Goal: Task Accomplishment & Management: Complete application form

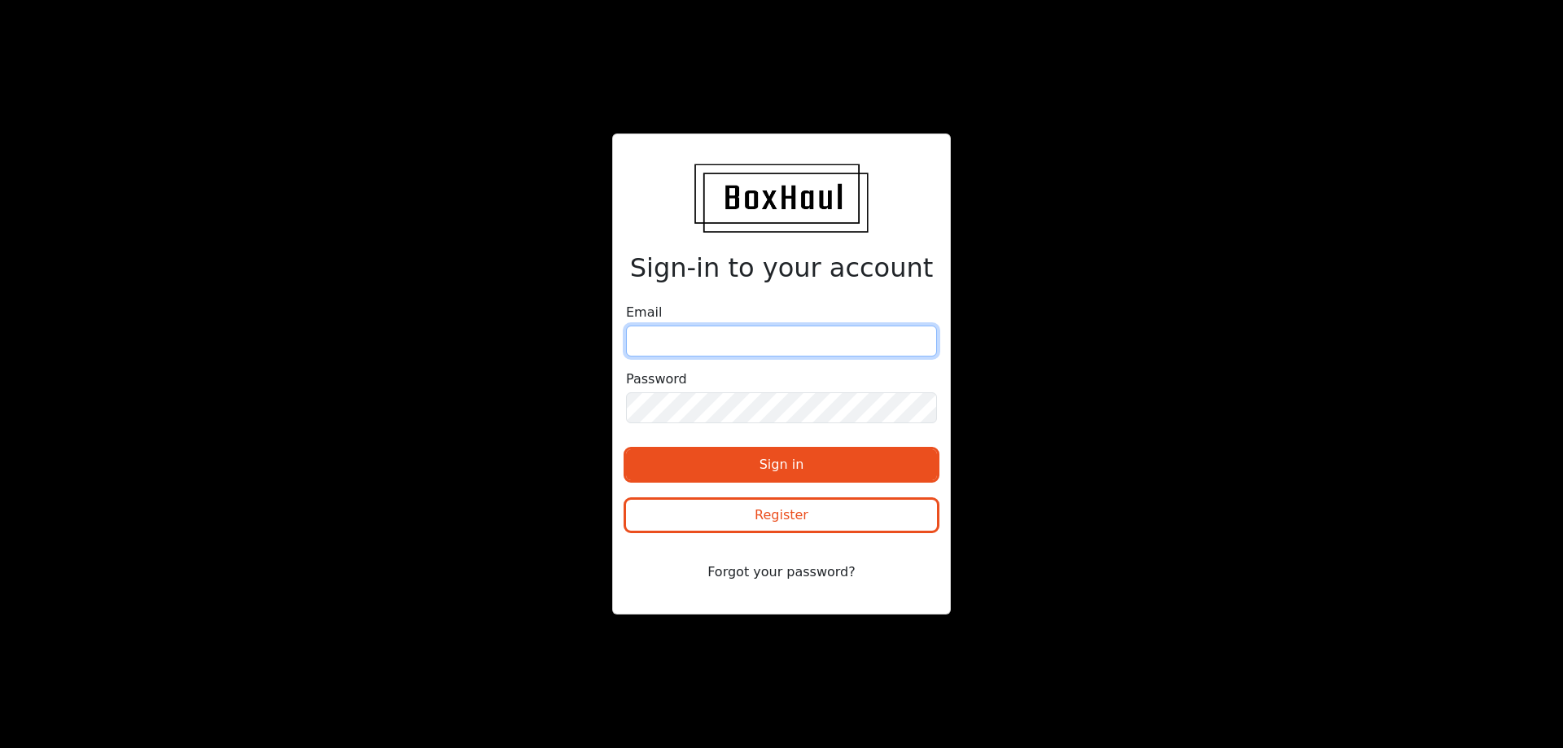
click at [742, 340] on input "email" at bounding box center [781, 341] width 311 height 31
click at [742, 298] on div "Sign-in to your account Email Password Sign in Register Forgot your password?" at bounding box center [781, 373] width 339 height 481
click at [695, 330] on input "email" at bounding box center [781, 341] width 311 height 31
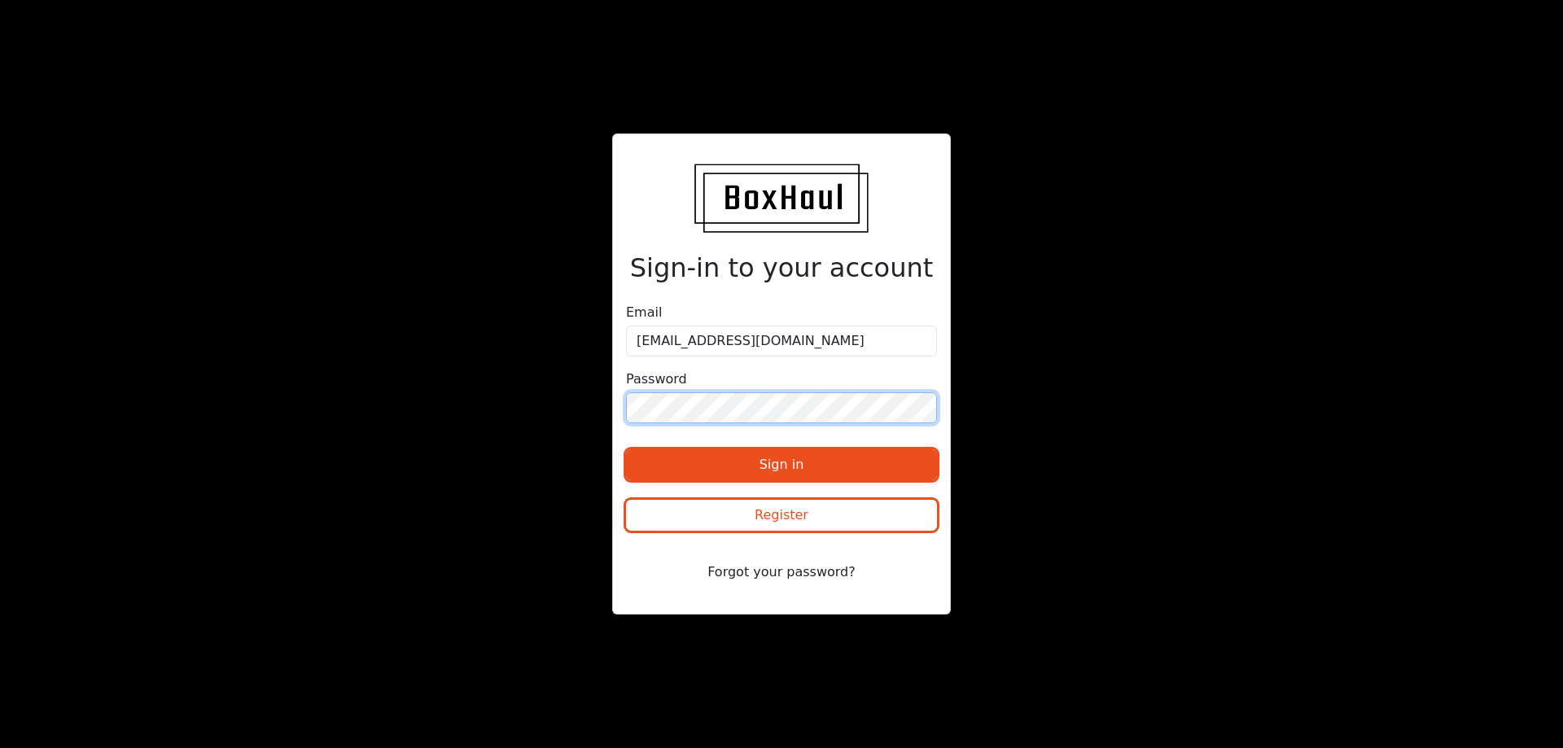
click at [626, 449] on button "Sign in" at bounding box center [781, 464] width 311 height 31
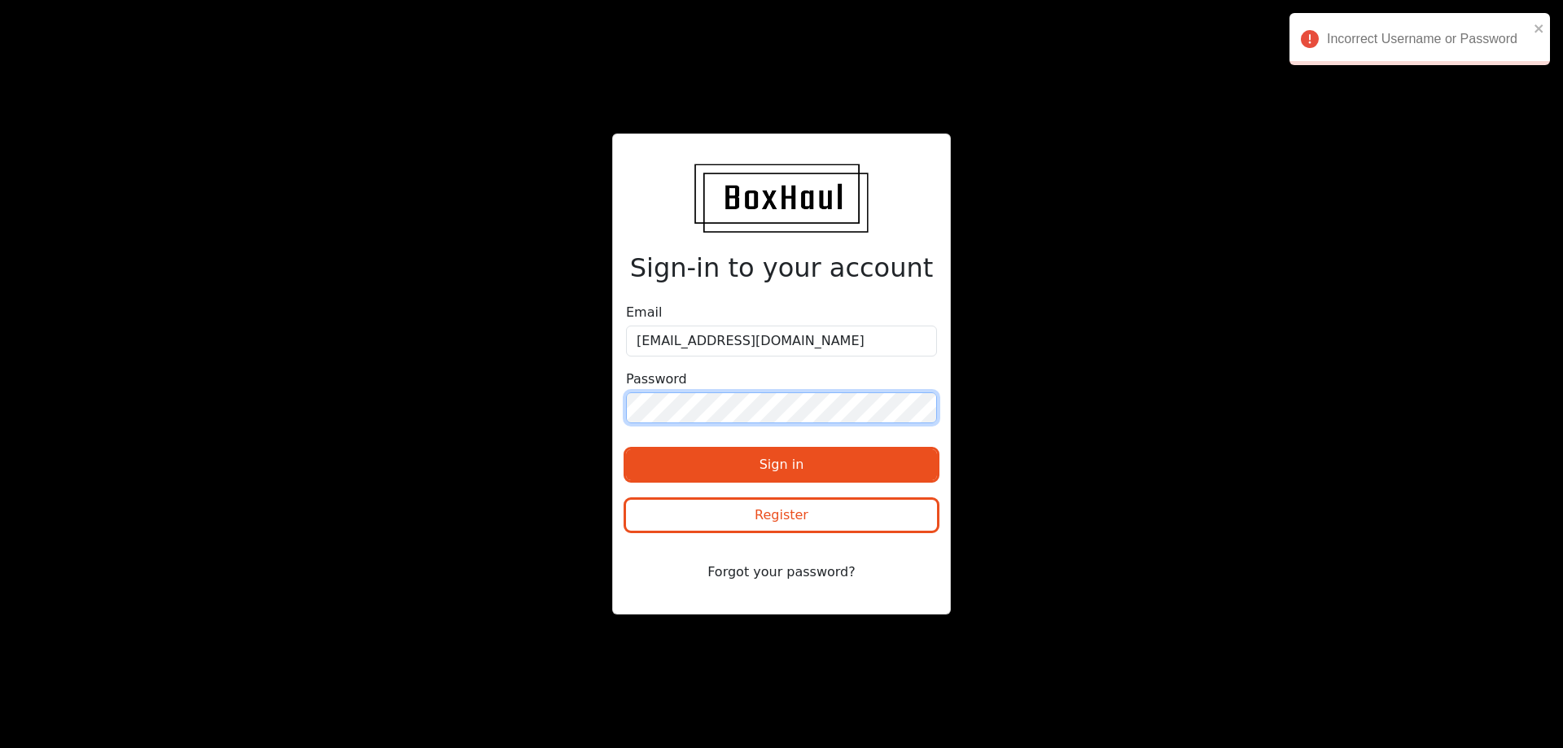
click at [574, 401] on div "Sign-in to your account Email [EMAIL_ADDRESS][DOMAIN_NAME] Password Sign in Reg…" at bounding box center [781, 373] width 781 height 481
click at [626, 449] on button "Sign in" at bounding box center [781, 464] width 311 height 31
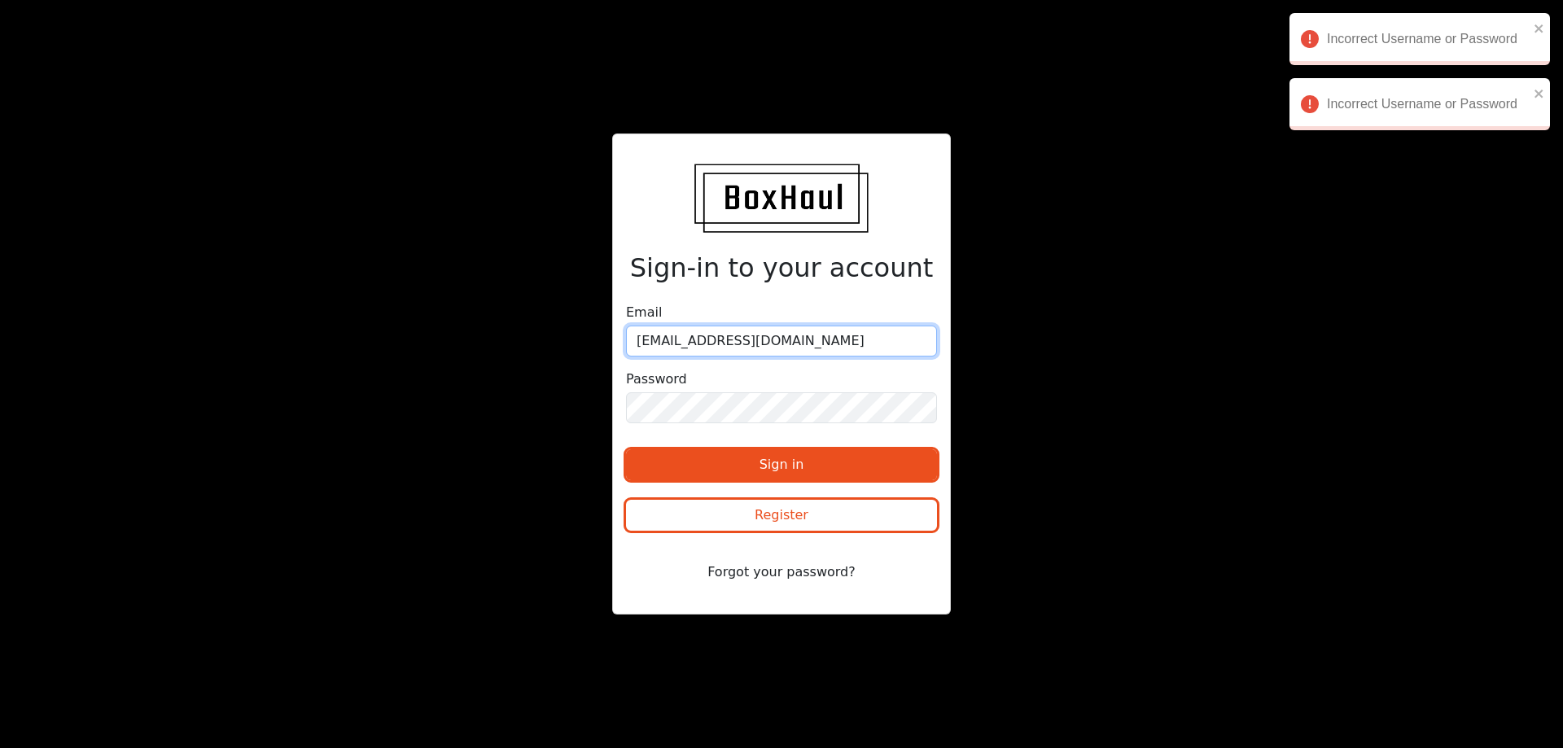
click at [772, 350] on input "[EMAIL_ADDRESS][DOMAIN_NAME]" at bounding box center [781, 341] width 311 height 31
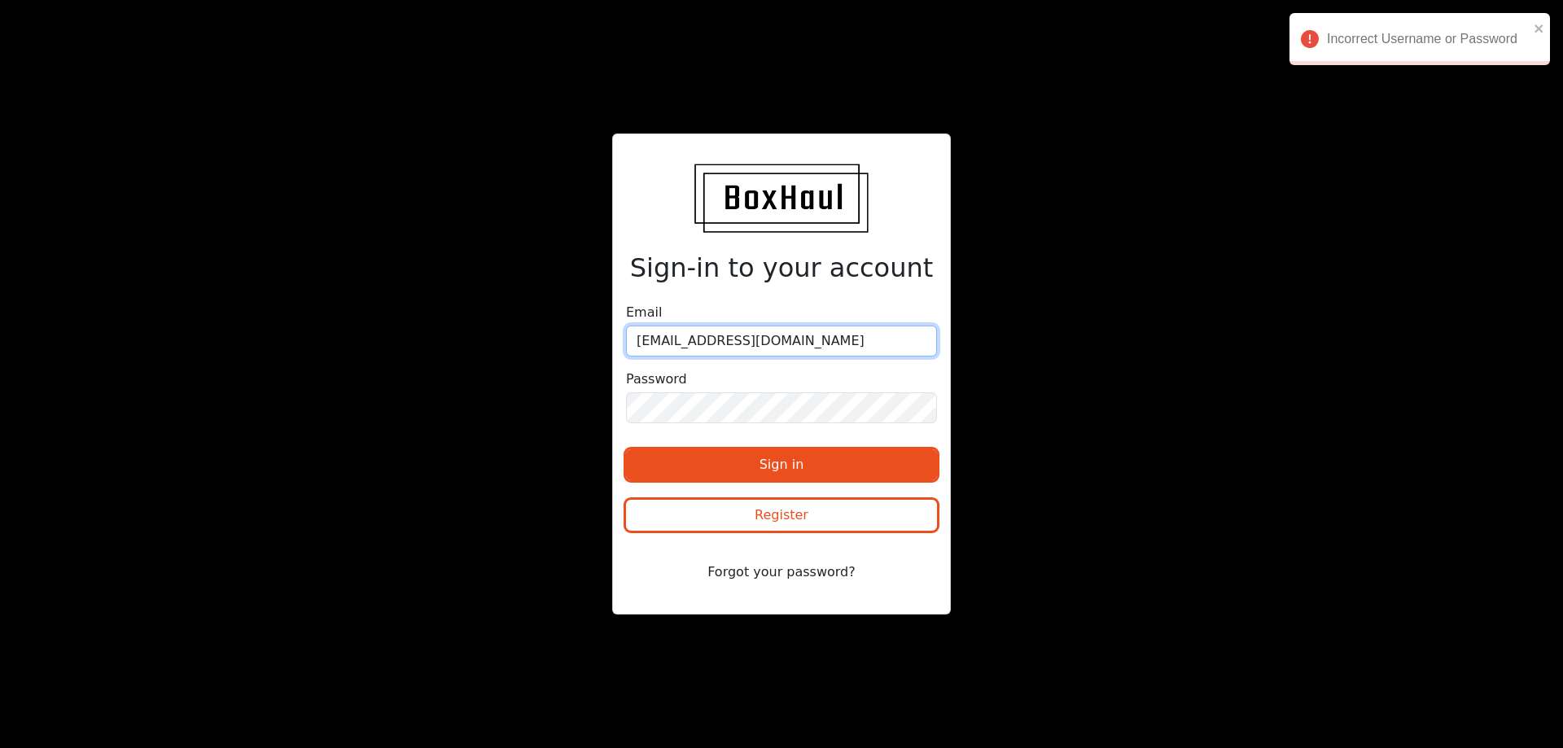
type input "[EMAIL_ADDRESS][DOMAIN_NAME]"
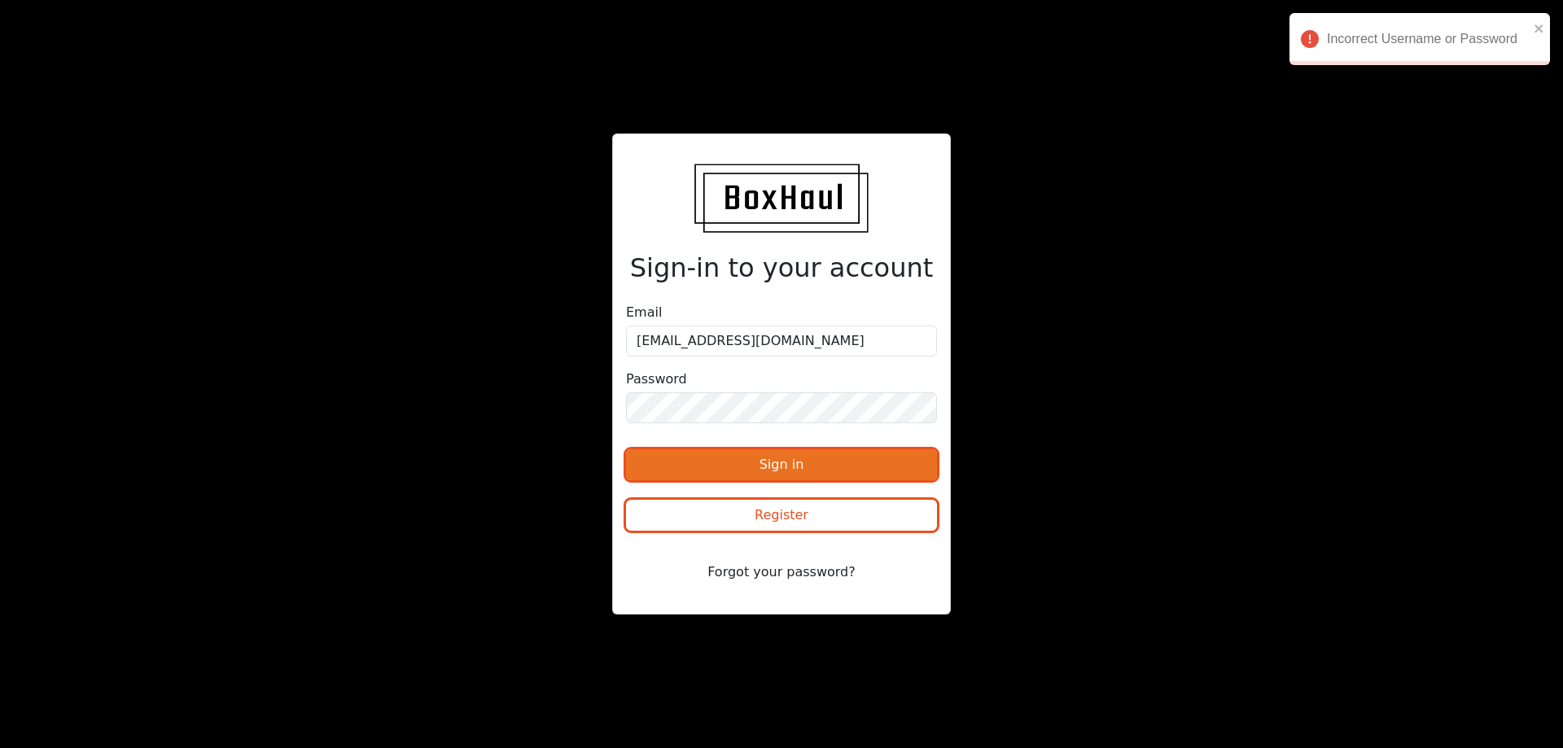
click at [734, 452] on button "Sign in" at bounding box center [781, 464] width 311 height 31
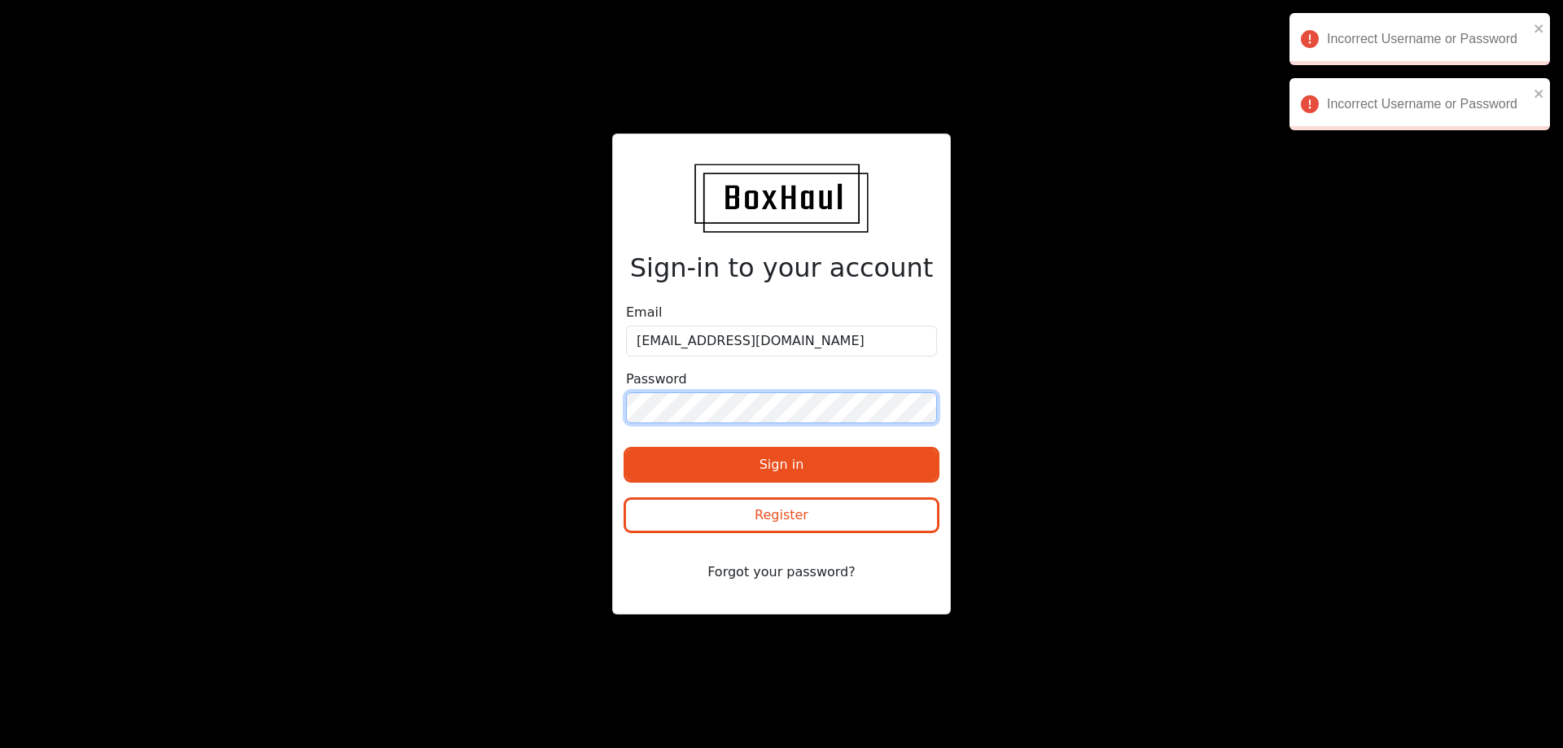
click at [573, 398] on div "Sign-in to your account Email [EMAIL_ADDRESS][DOMAIN_NAME] Password Sign in Reg…" at bounding box center [781, 373] width 781 height 481
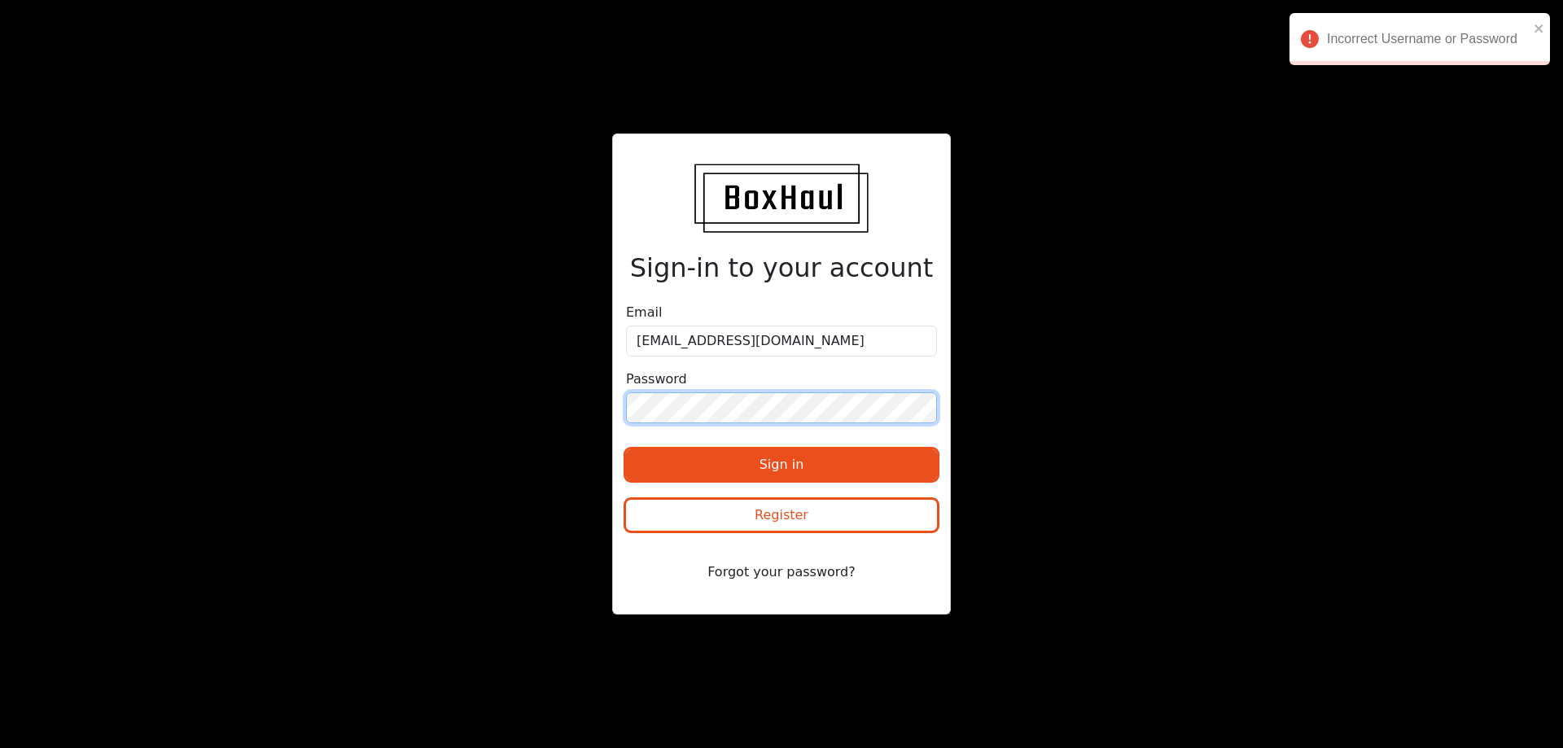
click at [626, 449] on button "Sign in" at bounding box center [781, 464] width 311 height 31
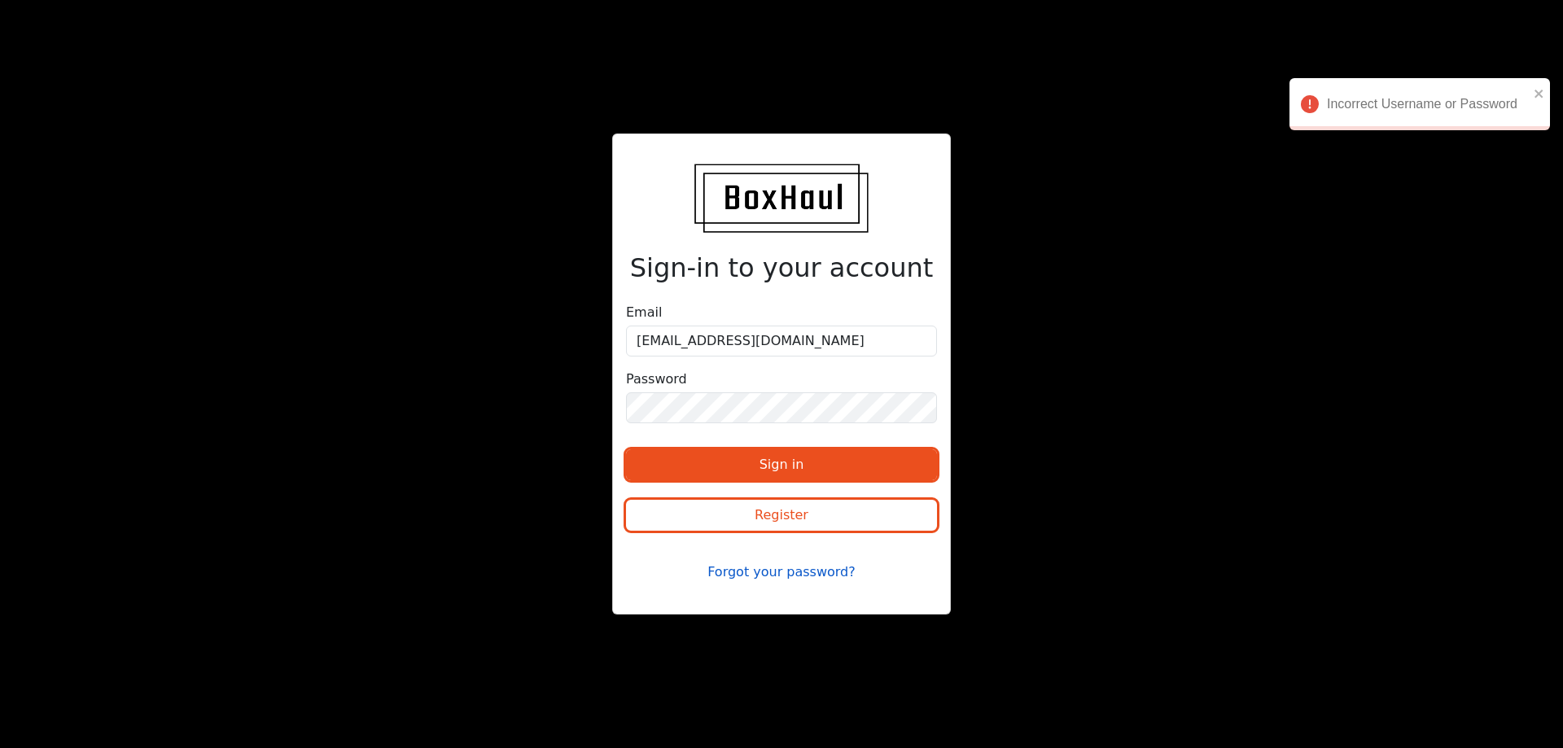
click at [769, 571] on button "Forgot your password?" at bounding box center [781, 572] width 311 height 31
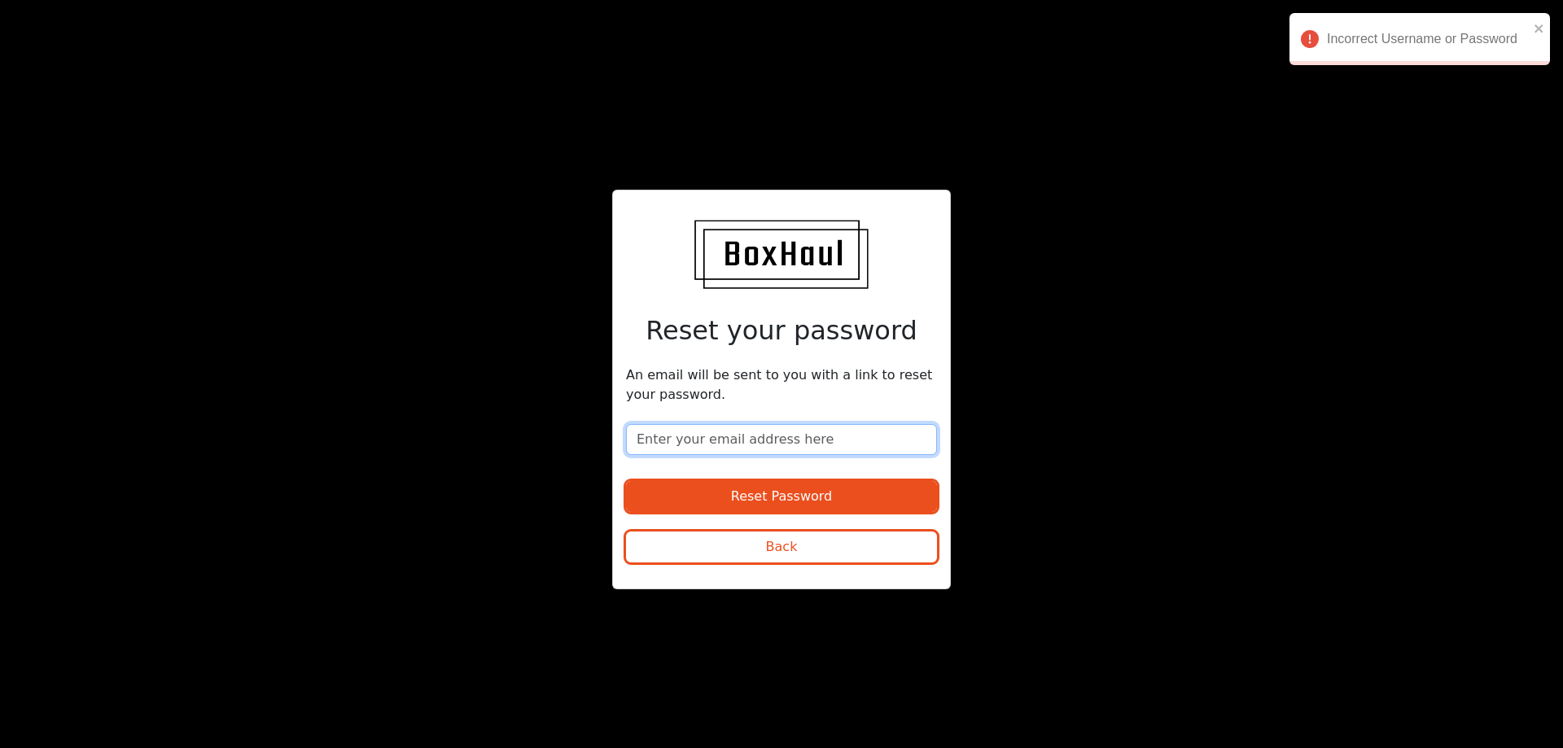
click at [743, 436] on input "email" at bounding box center [781, 439] width 311 height 31
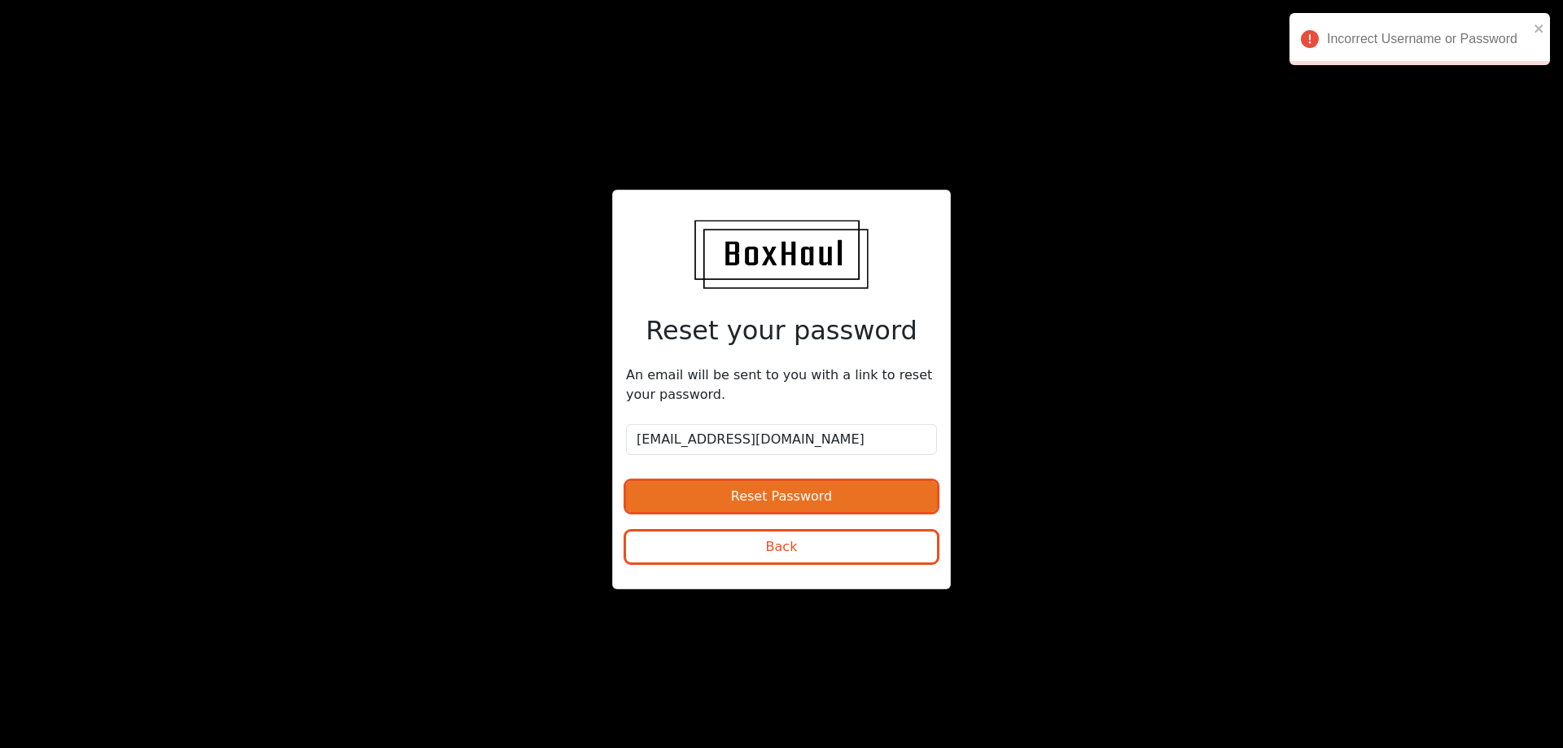
click at [733, 490] on button "Reset Password" at bounding box center [781, 496] width 311 height 31
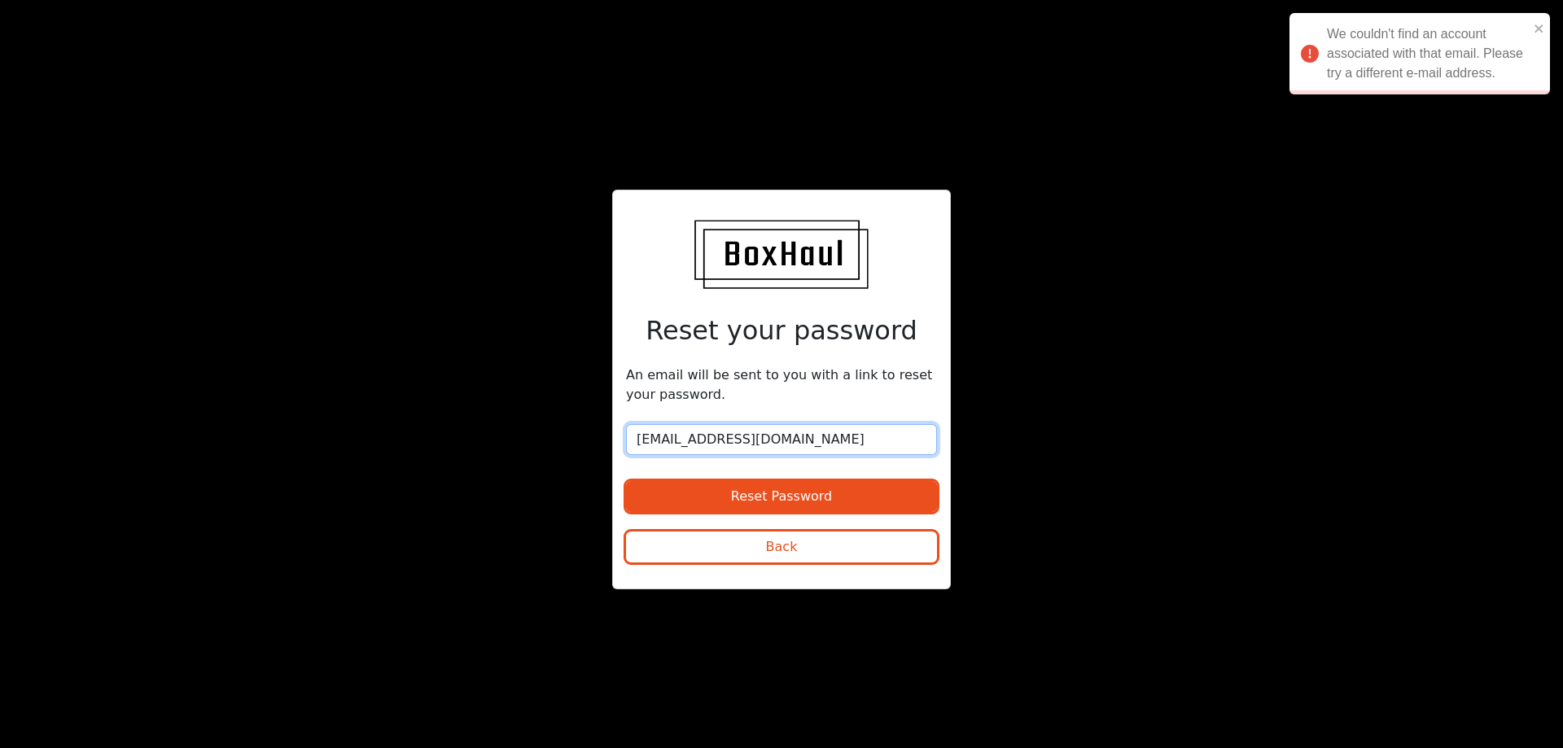
click at [842, 445] on input "[EMAIL_ADDRESS][DOMAIN_NAME]" at bounding box center [781, 439] width 311 height 31
drag, startPoint x: 828, startPoint y: 445, endPoint x: 451, endPoint y: 432, distance: 377.1
click at [451, 432] on div "Reset your password An email will be sent to you with a link to reset your pass…" at bounding box center [781, 374] width 781 height 447
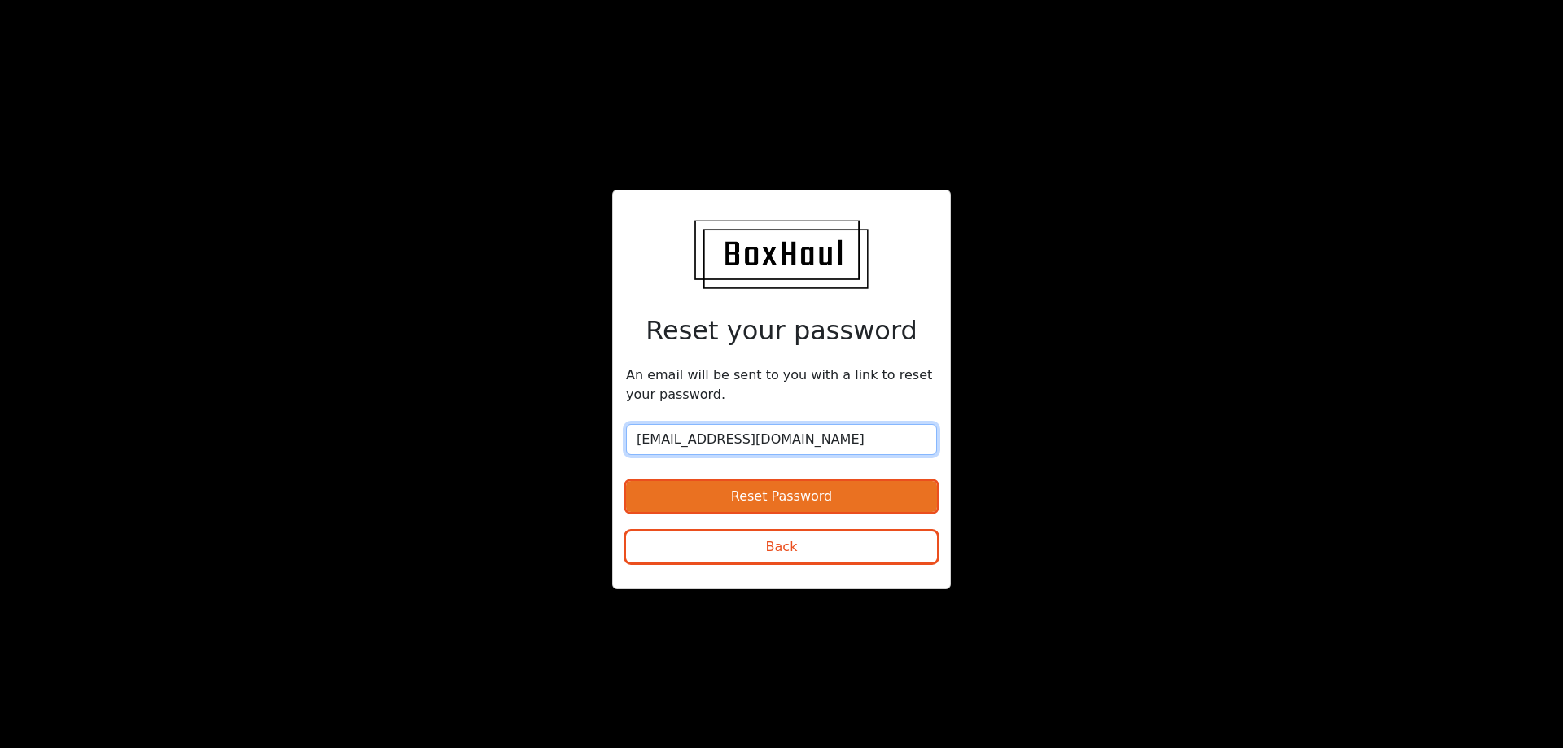
type input "[EMAIL_ADDRESS][DOMAIN_NAME]"
click at [702, 508] on button "Reset Password" at bounding box center [781, 496] width 311 height 31
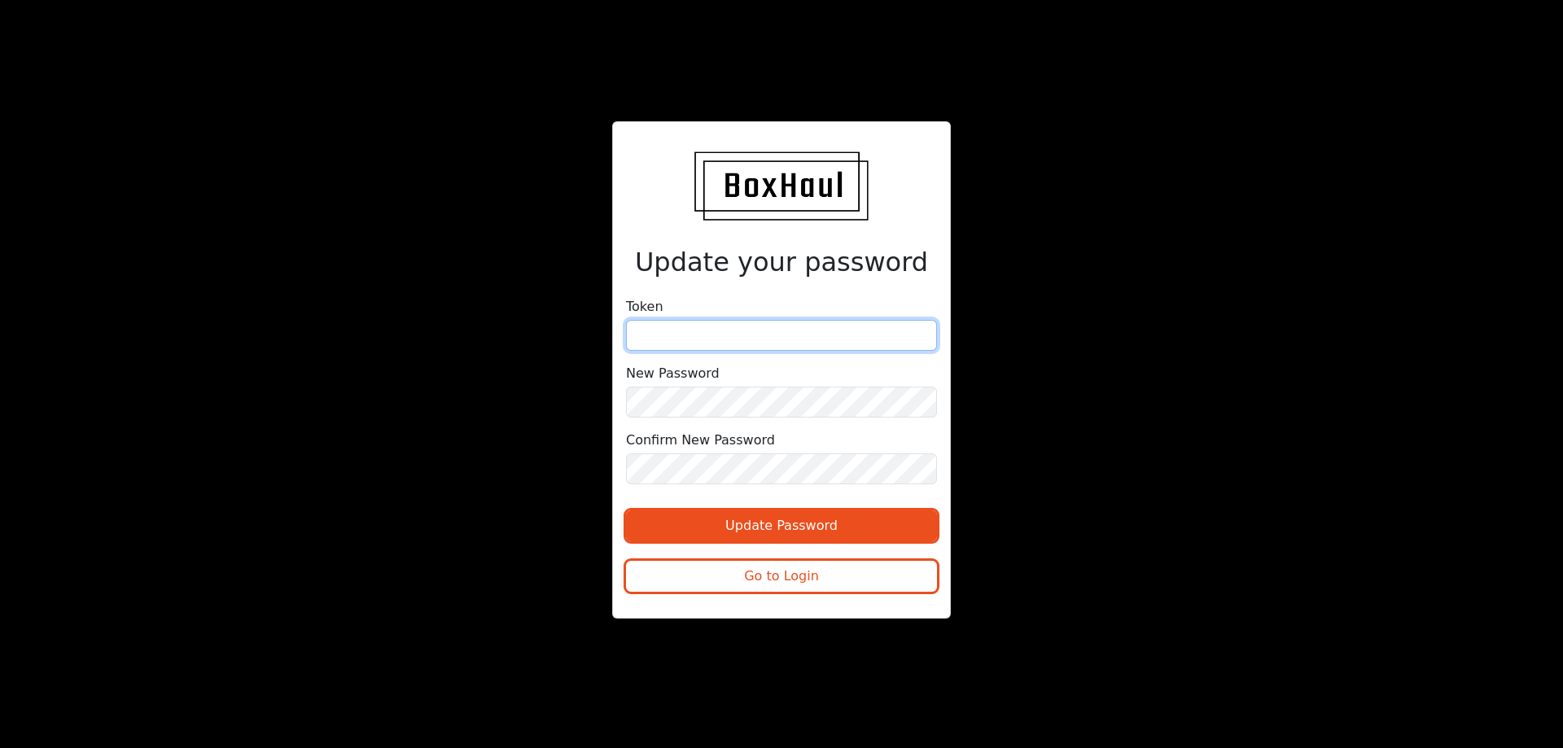
click at [698, 338] on input "text" at bounding box center [781, 335] width 311 height 31
paste input "caddc6f7844da635ef035ad25e"
type input "caddc6f7844da635ef035ad25e"
click at [702, 452] on div "Confirm New Password" at bounding box center [781, 458] width 311 height 54
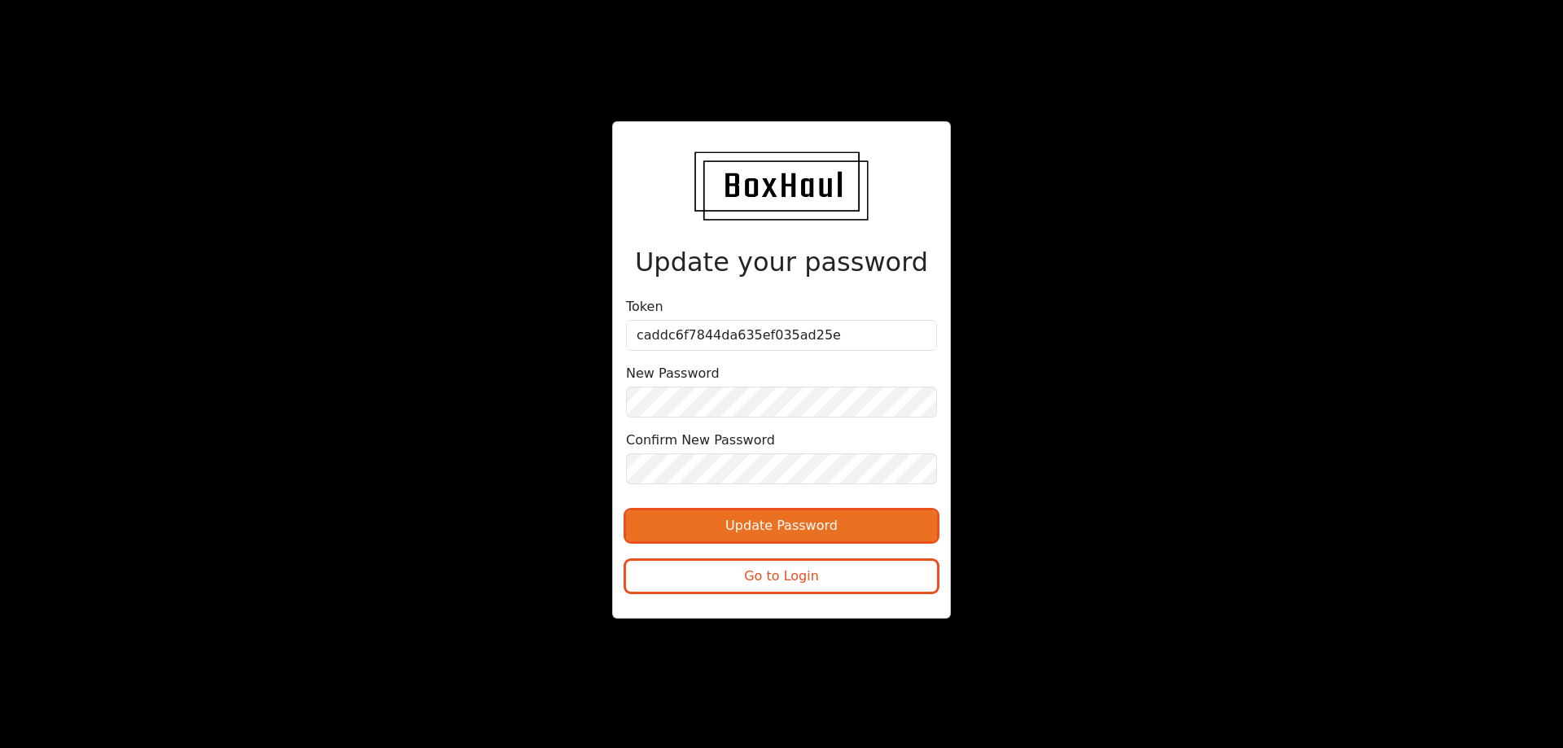
click at [722, 519] on button "Update Password" at bounding box center [781, 525] width 311 height 31
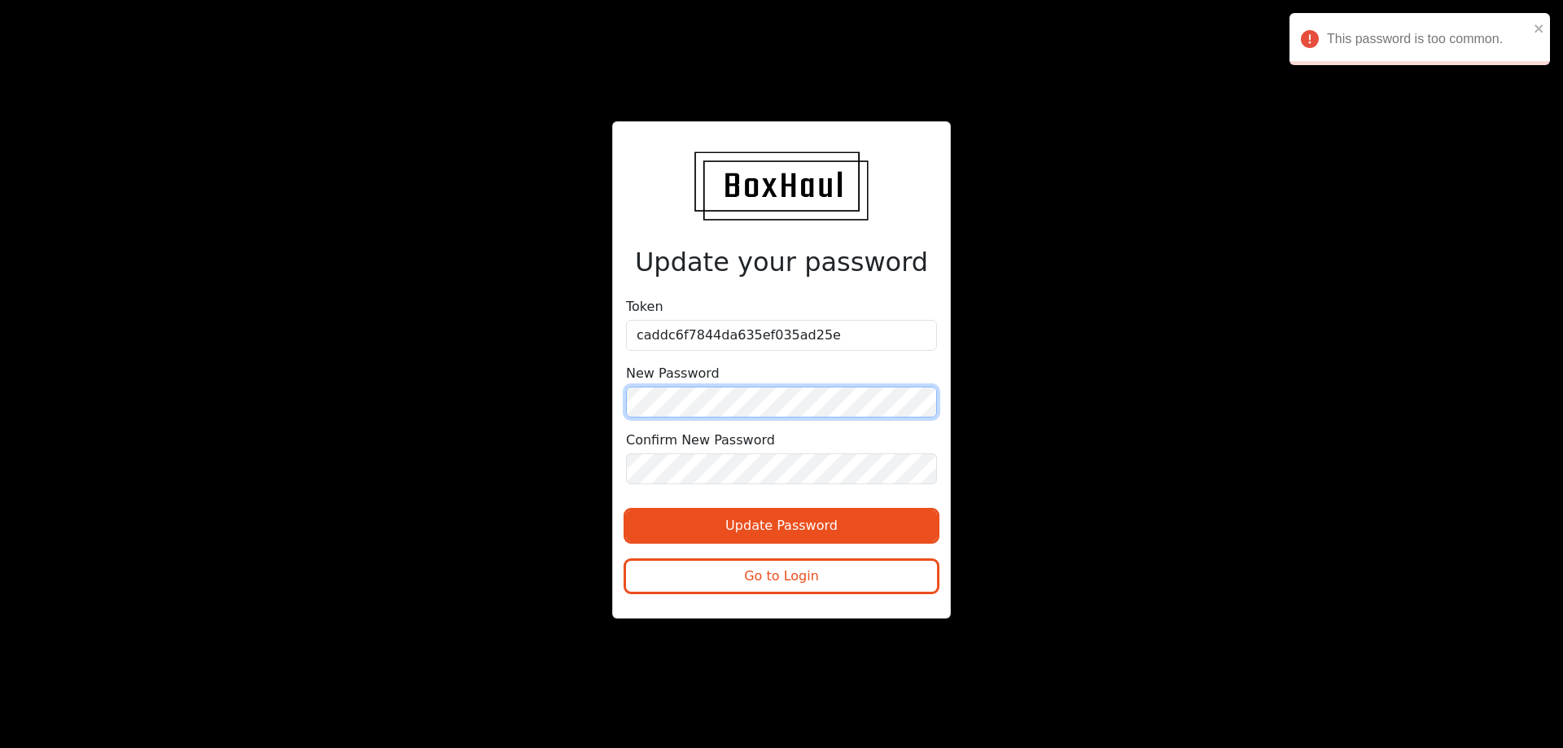
click at [519, 427] on div "Update your password Token caddc6f7844da635ef035ad25e New Password Confirm New …" at bounding box center [781, 373] width 781 height 505
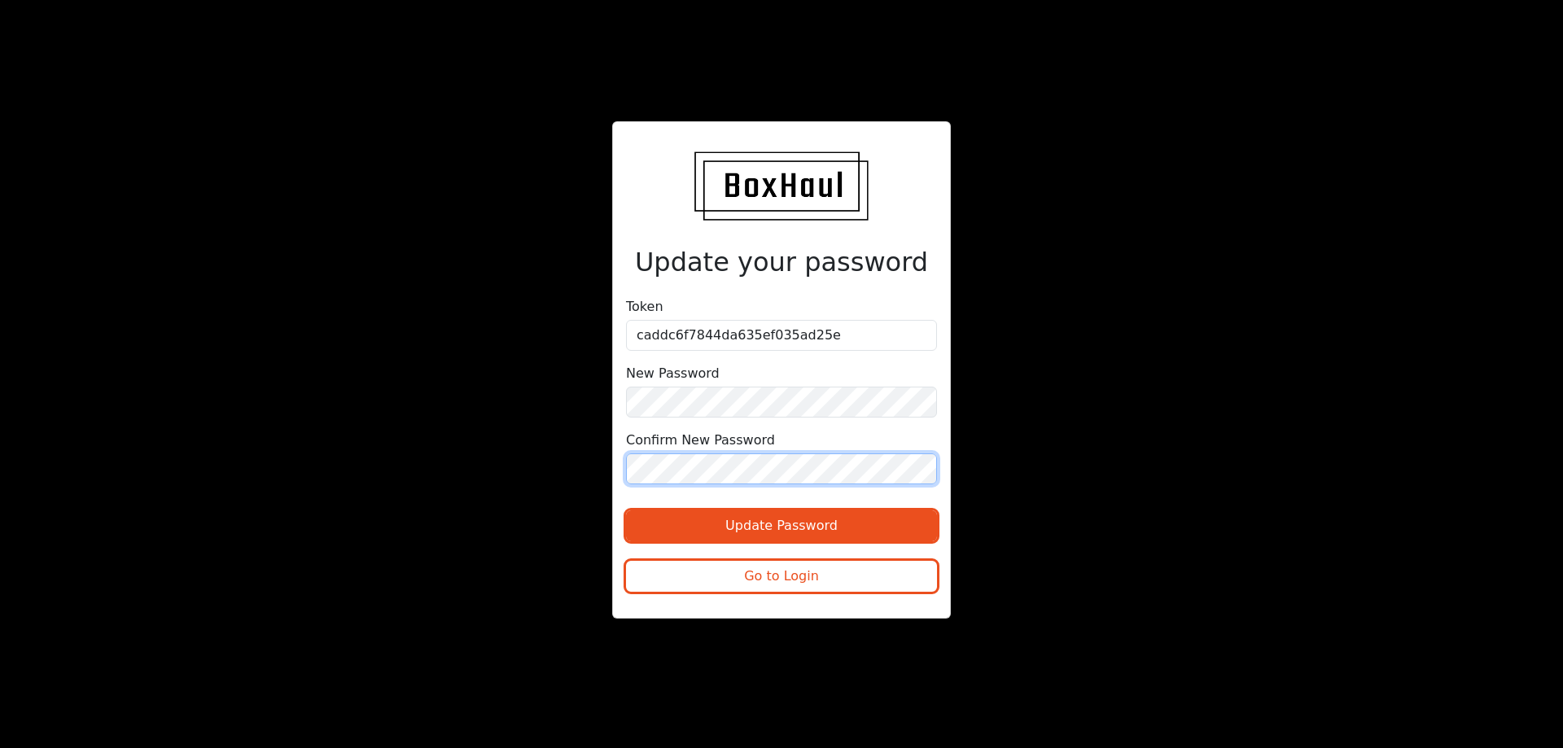
click at [606, 474] on div "Update your password Token caddc6f7844da635ef035ad25e New Password Confirm New …" at bounding box center [781, 373] width 781 height 505
click at [626, 510] on button "Update Password" at bounding box center [781, 525] width 311 height 31
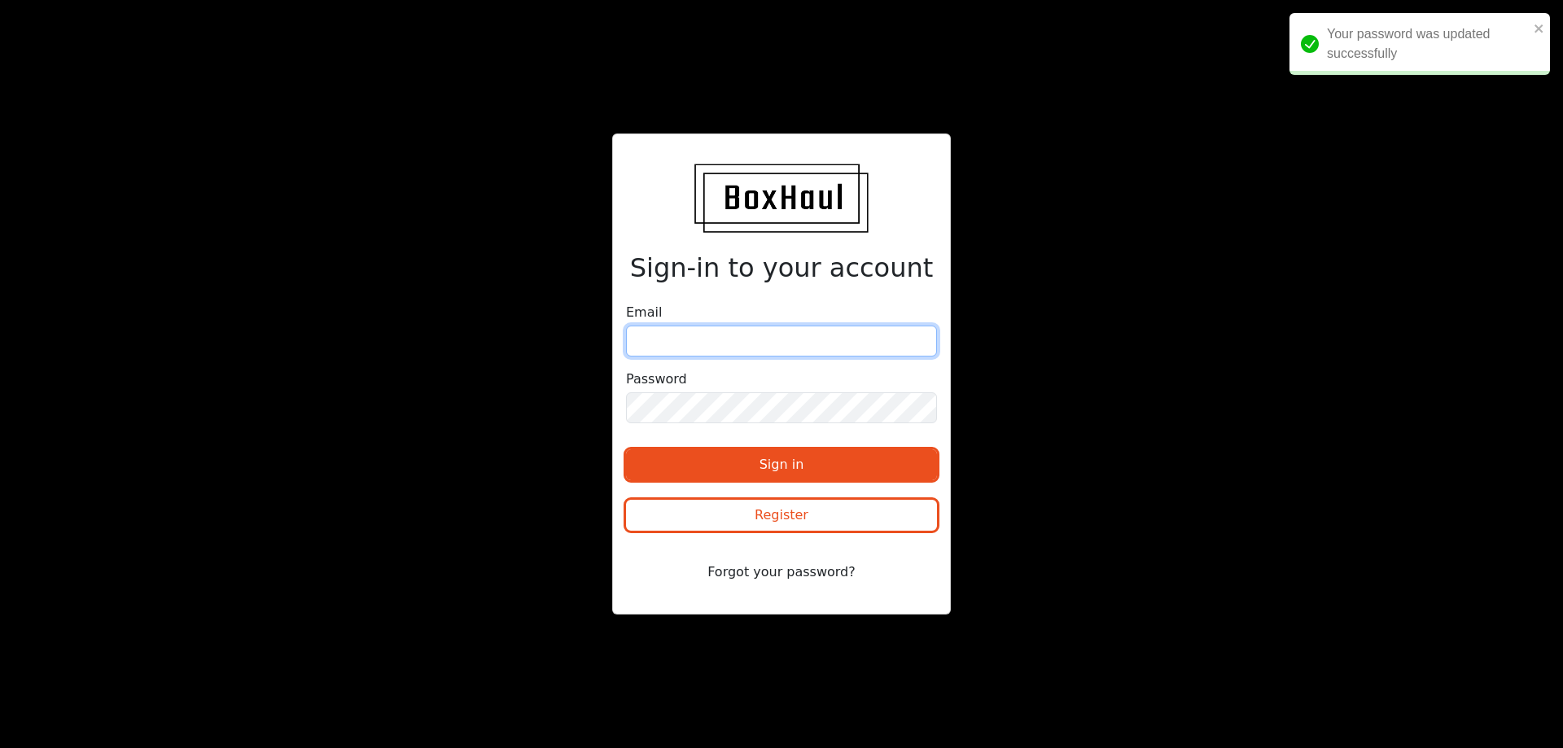
click at [718, 354] on input "email" at bounding box center [781, 341] width 311 height 31
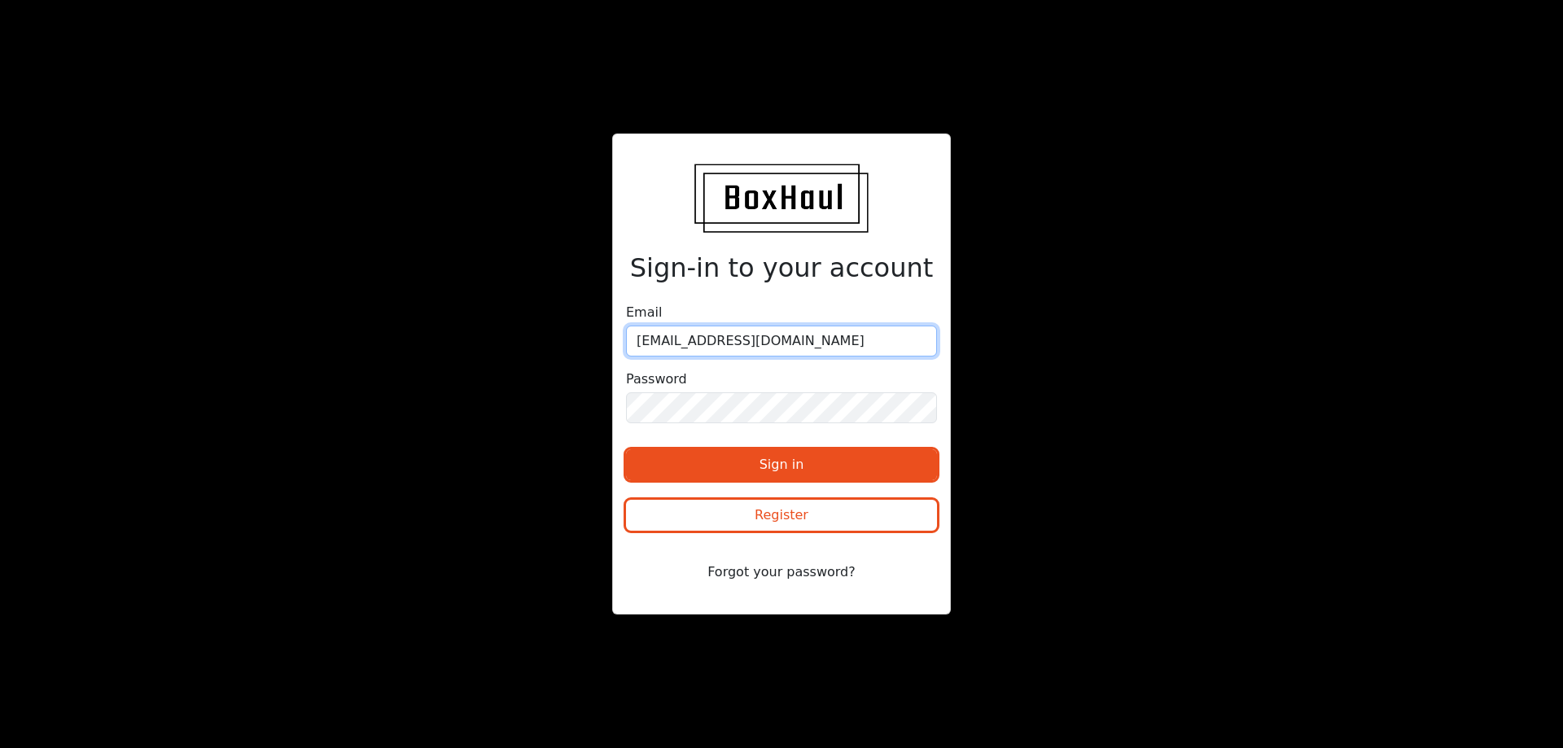
type input "[EMAIL_ADDRESS][DOMAIN_NAME]"
click at [676, 378] on label "Password" at bounding box center [656, 380] width 61 height 20
click at [674, 386] on label "Password" at bounding box center [656, 380] width 61 height 20
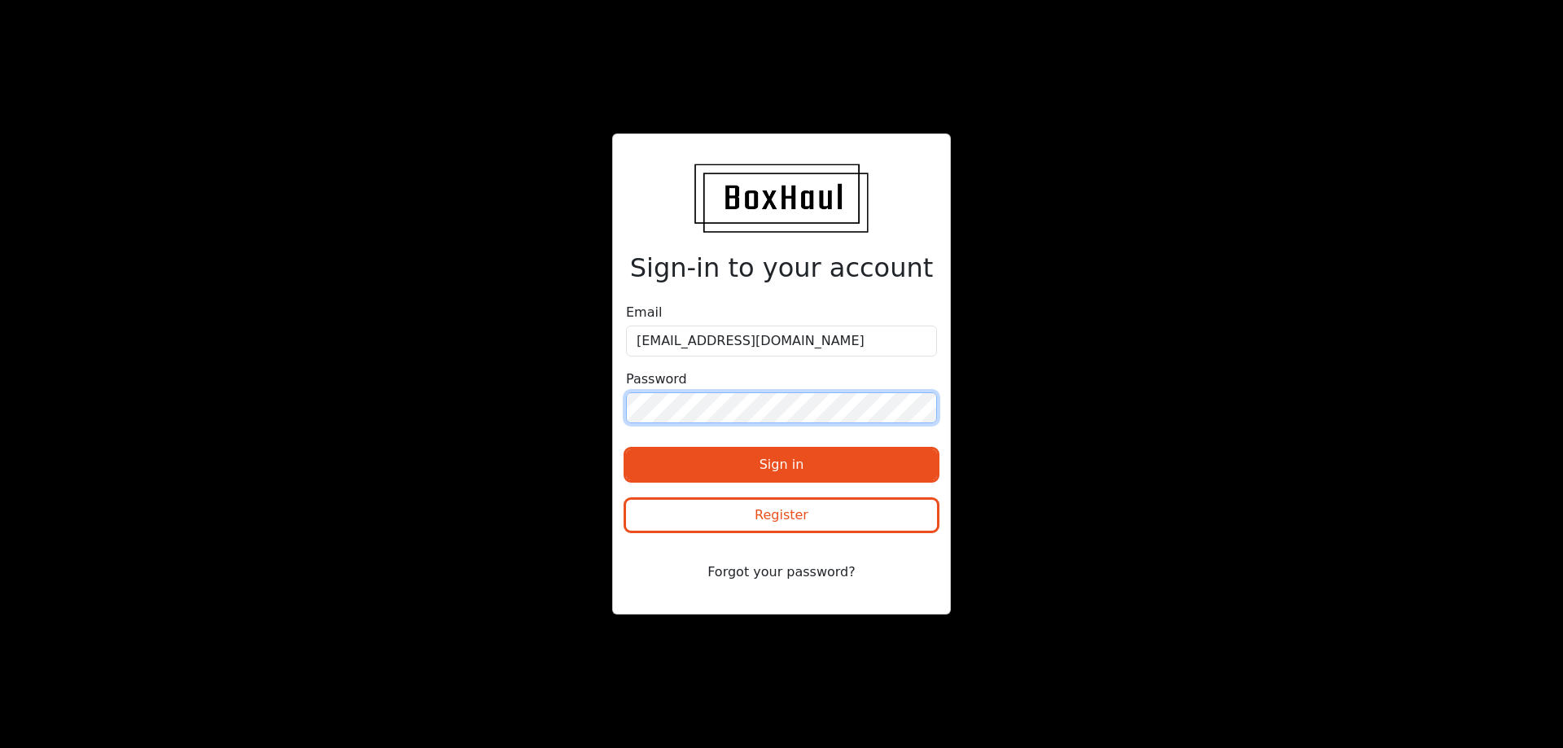
click at [626, 449] on button "Sign in" at bounding box center [781, 464] width 311 height 31
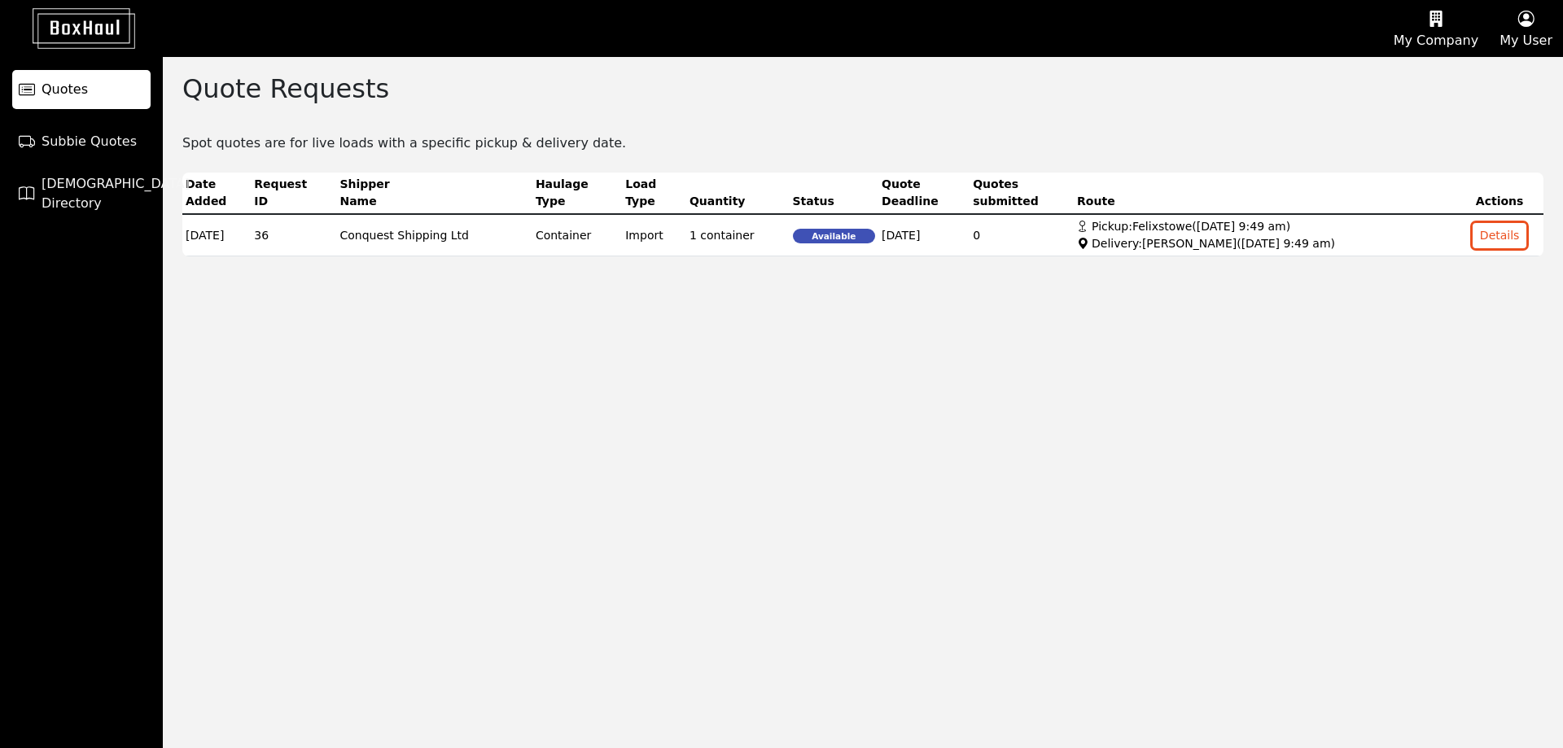
click at [890, 337] on div "Quote Requests Spot quotes are for live loads with a specific pickup & delivery…" at bounding box center [863, 402] width 1400 height 691
click at [120, 146] on span "Subbie Quotes" at bounding box center [89, 142] width 95 height 20
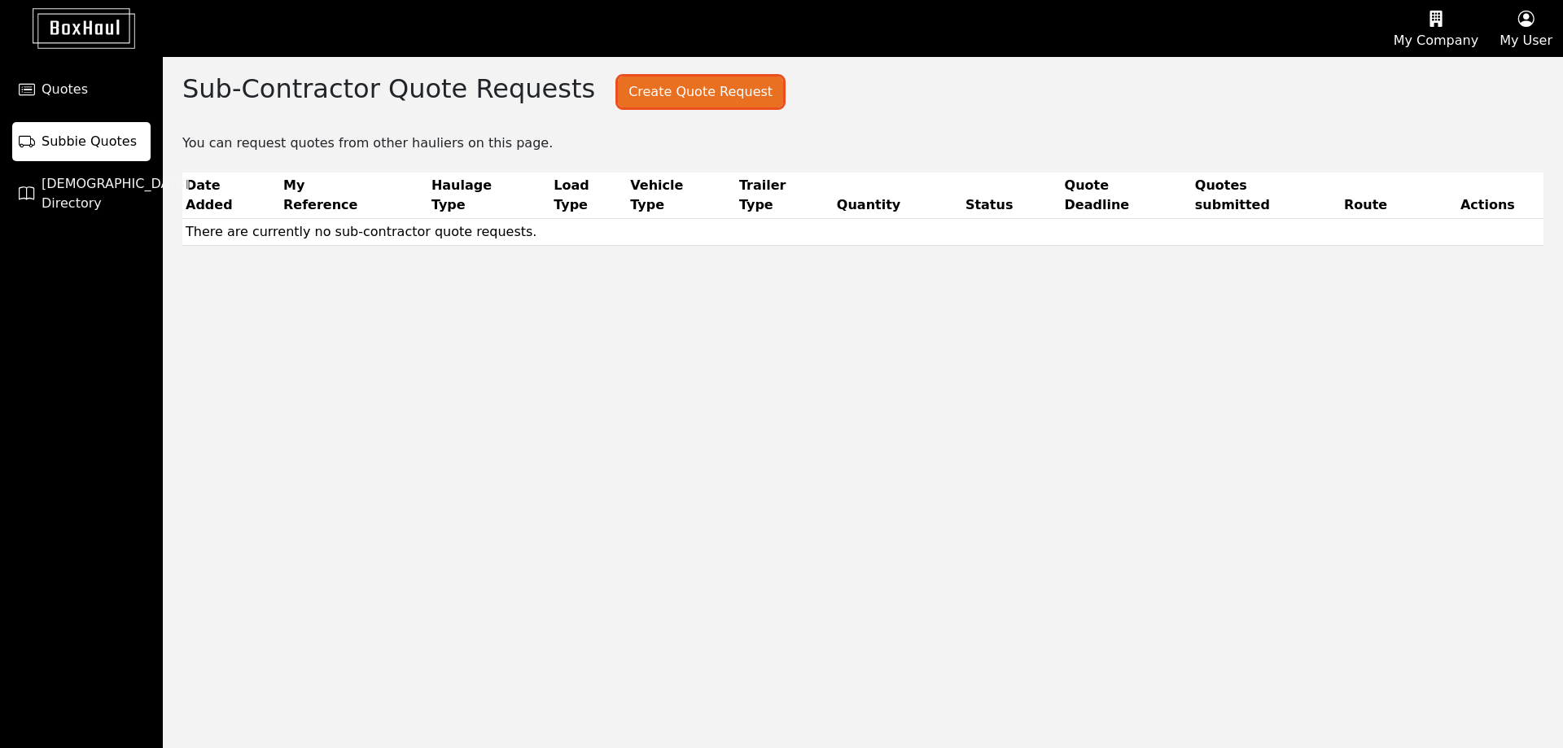
click at [707, 84] on button "Create Quote Request" at bounding box center [700, 92] width 165 height 31
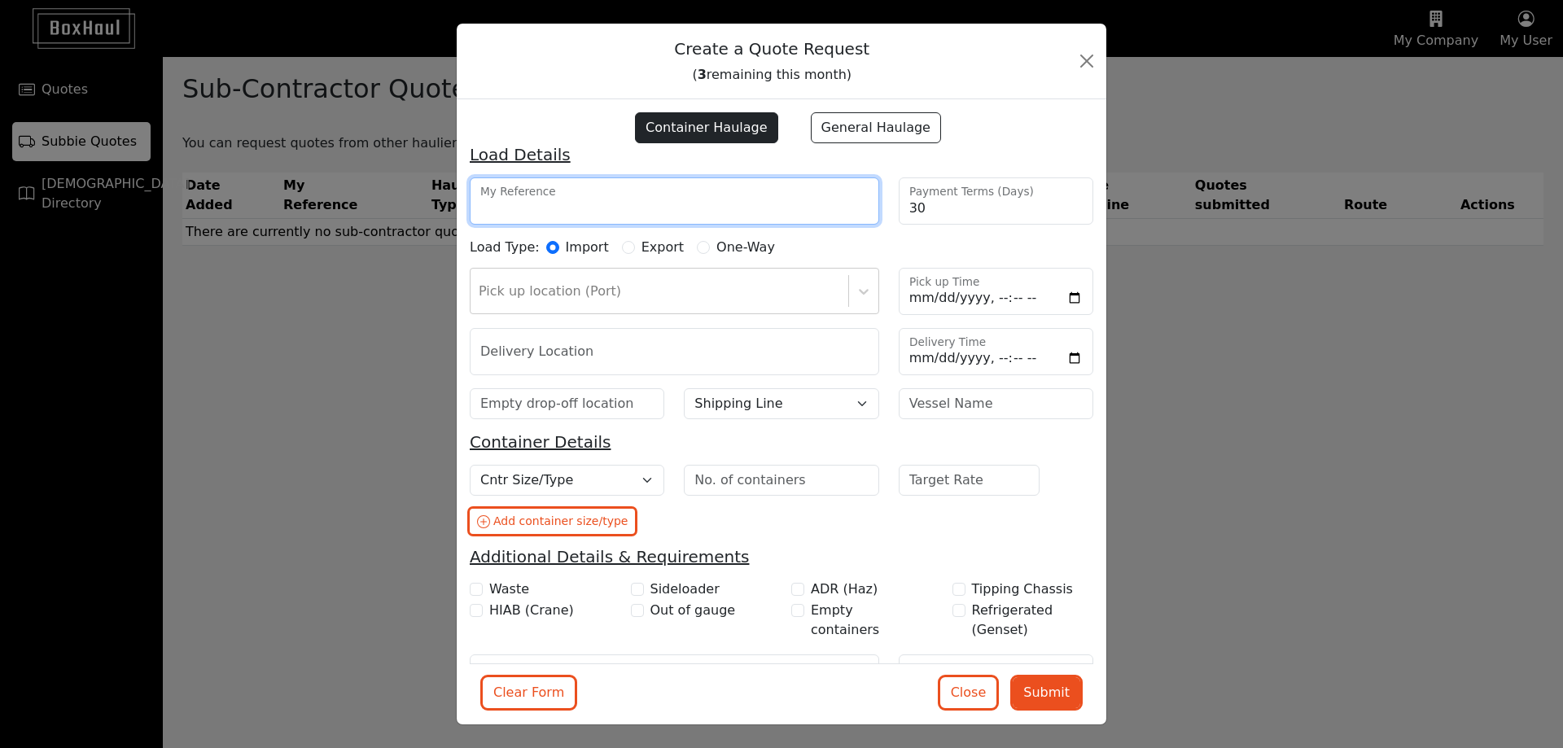
click at [590, 199] on input "My Reference" at bounding box center [674, 200] width 409 height 47
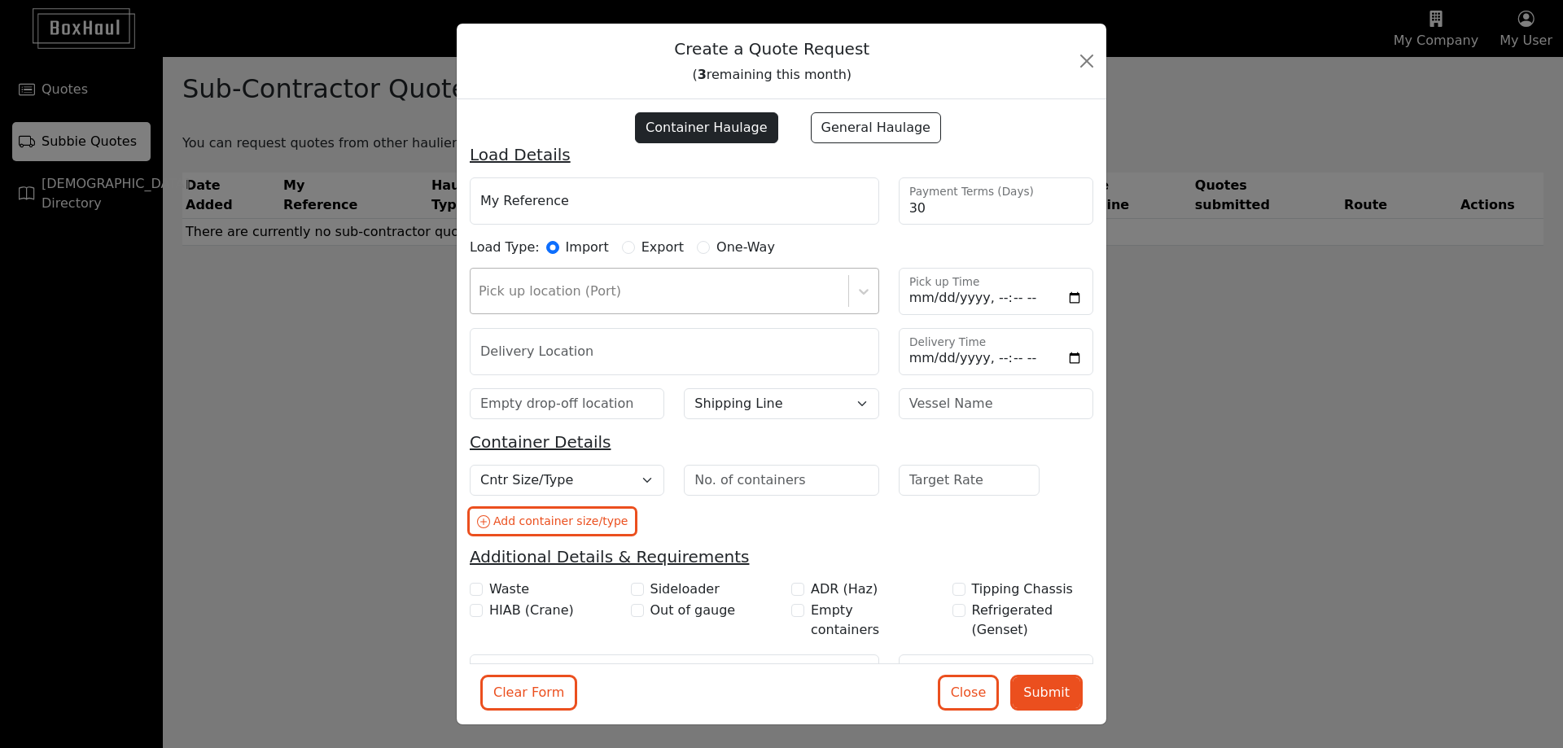
click at [615, 306] on div "Pick up location (Port)" at bounding box center [674, 291] width 409 height 46
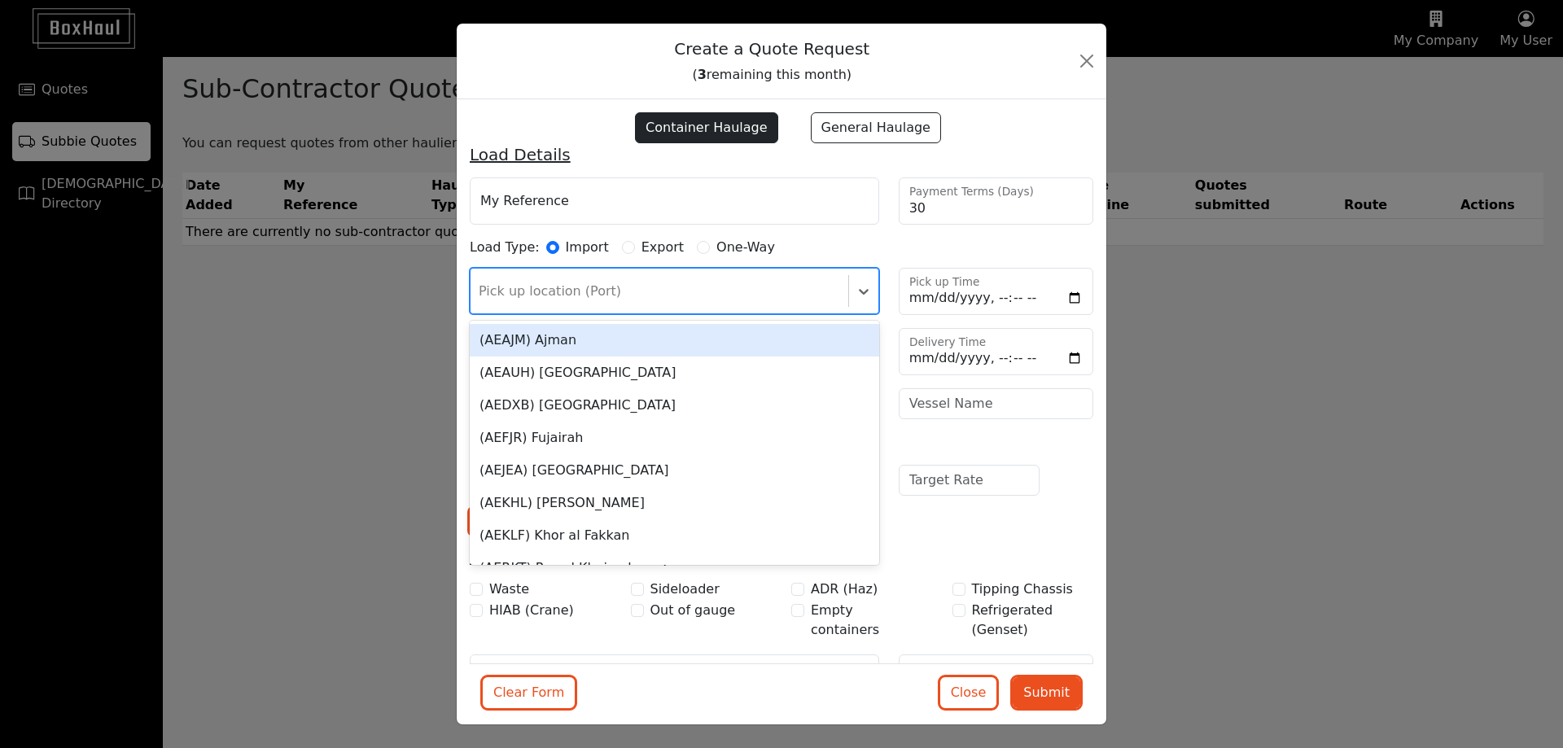
click at [661, 274] on div "Pick up location (Port)" at bounding box center [674, 291] width 409 height 46
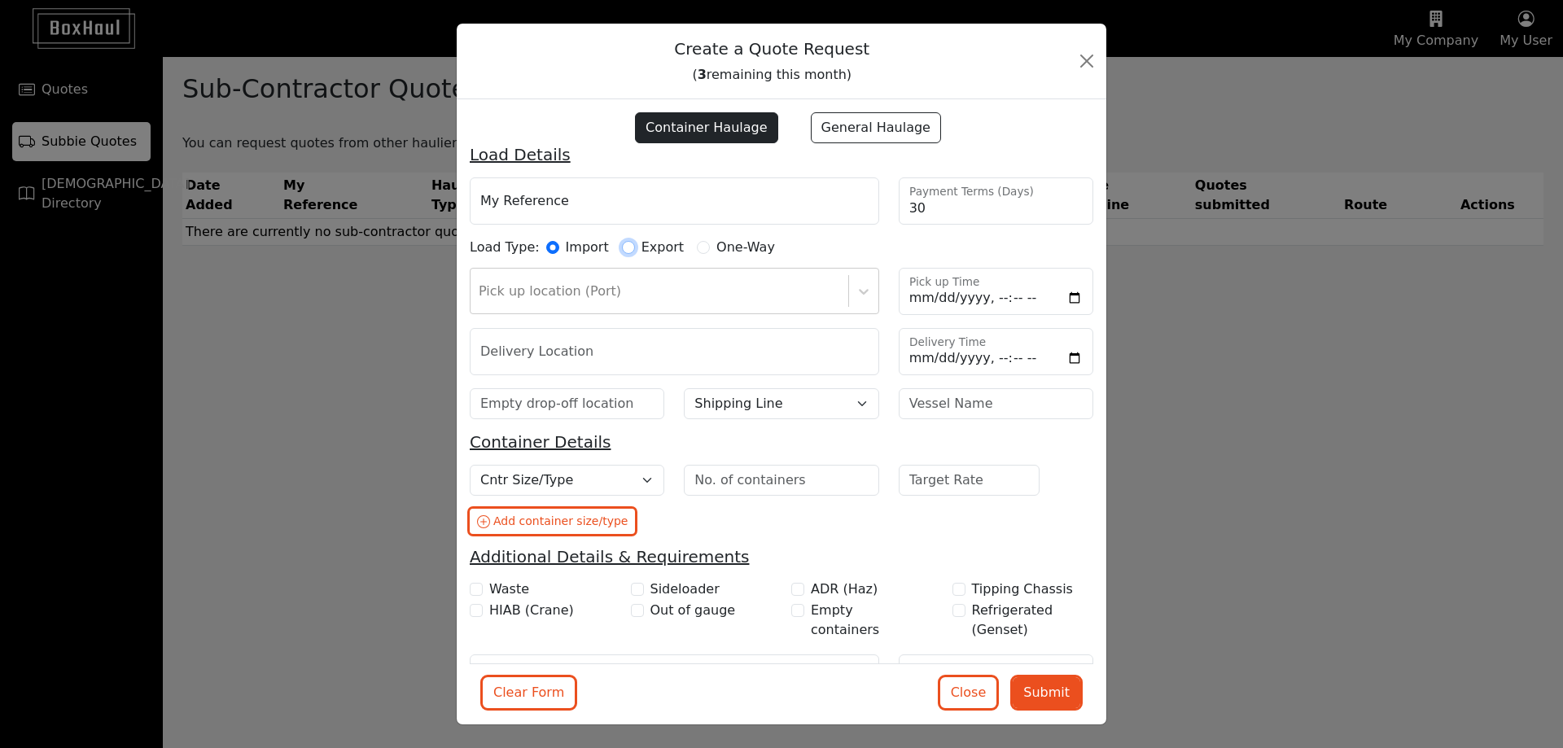
click at [622, 247] on input "Export" at bounding box center [628, 247] width 13 height 13
radio input "true"
click at [610, 295] on input "text" at bounding box center [674, 291] width 409 height 47
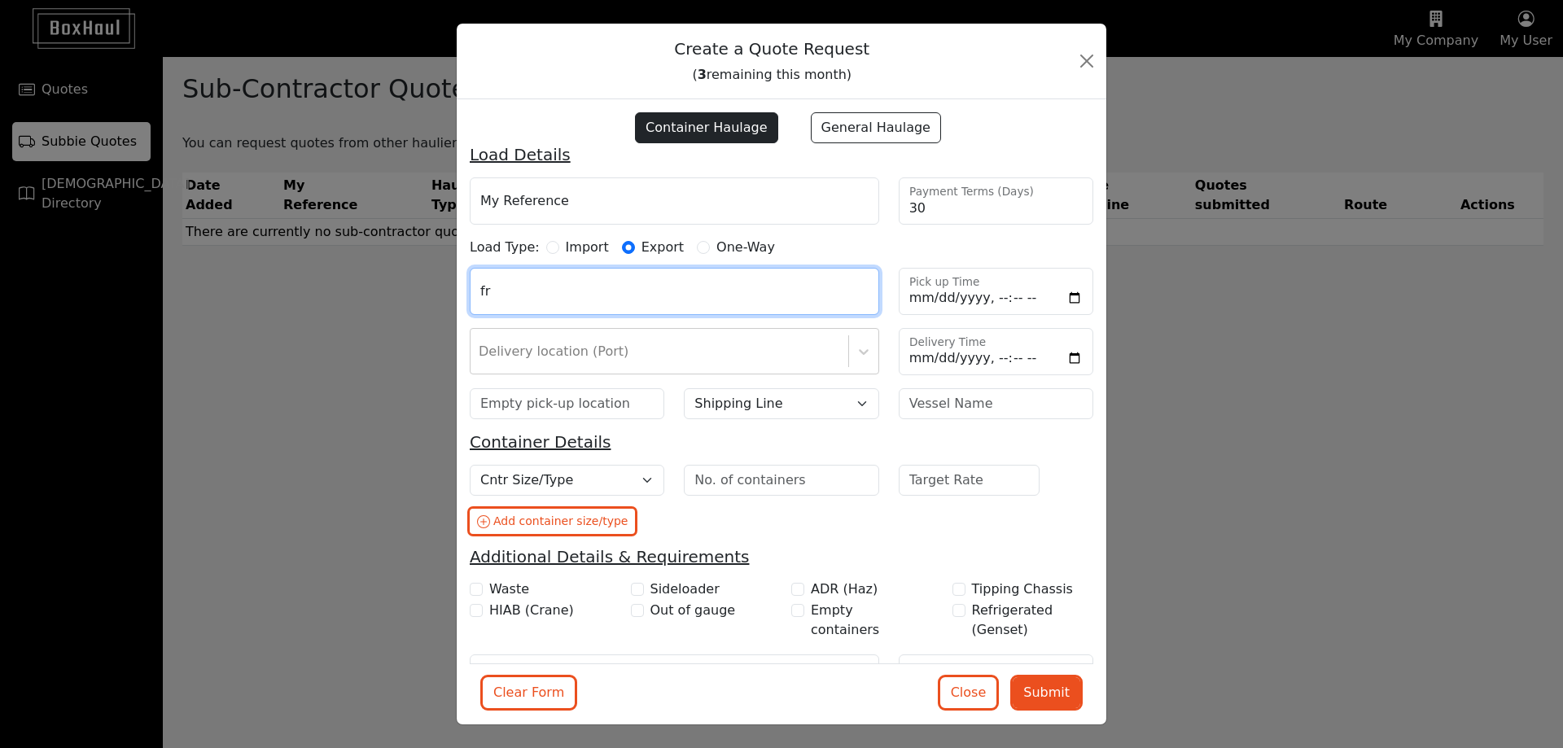
type input "f"
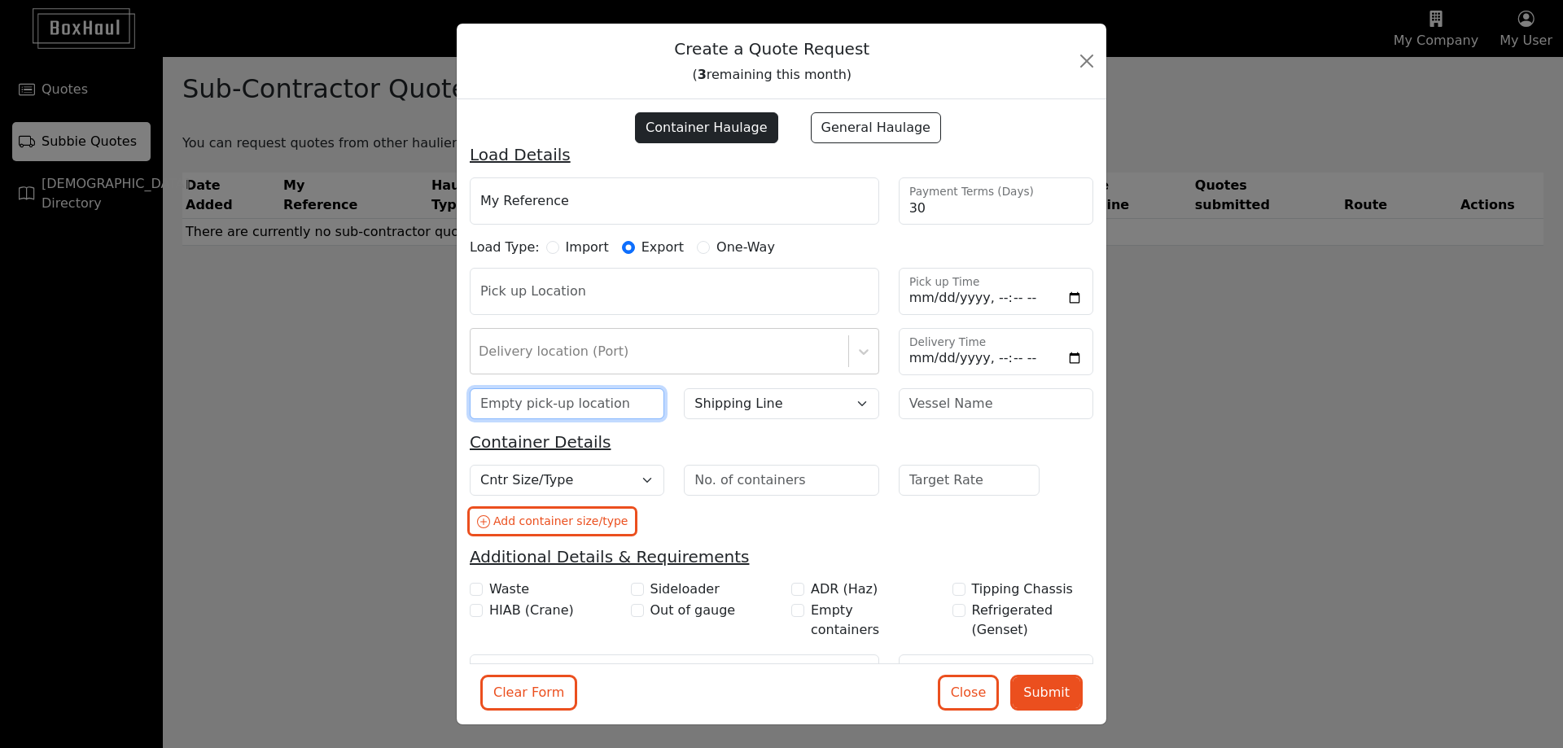
click at [588, 403] on input "text" at bounding box center [567, 403] width 195 height 31
click at [754, 409] on select "Shipping Line Borchard Line CMA CGM COSCO DKT/SCI Evergreen Hapag Lloyd HMM Mae…" at bounding box center [781, 403] width 195 height 31
select select "MSC"
click at [684, 388] on select "Shipping Line Borchard Line CMA CGM COSCO DKT/SCI Evergreen Hapag Lloyd HMM Mae…" at bounding box center [781, 403] width 195 height 31
click at [1065, 299] on input "Pick up Time" at bounding box center [996, 291] width 195 height 47
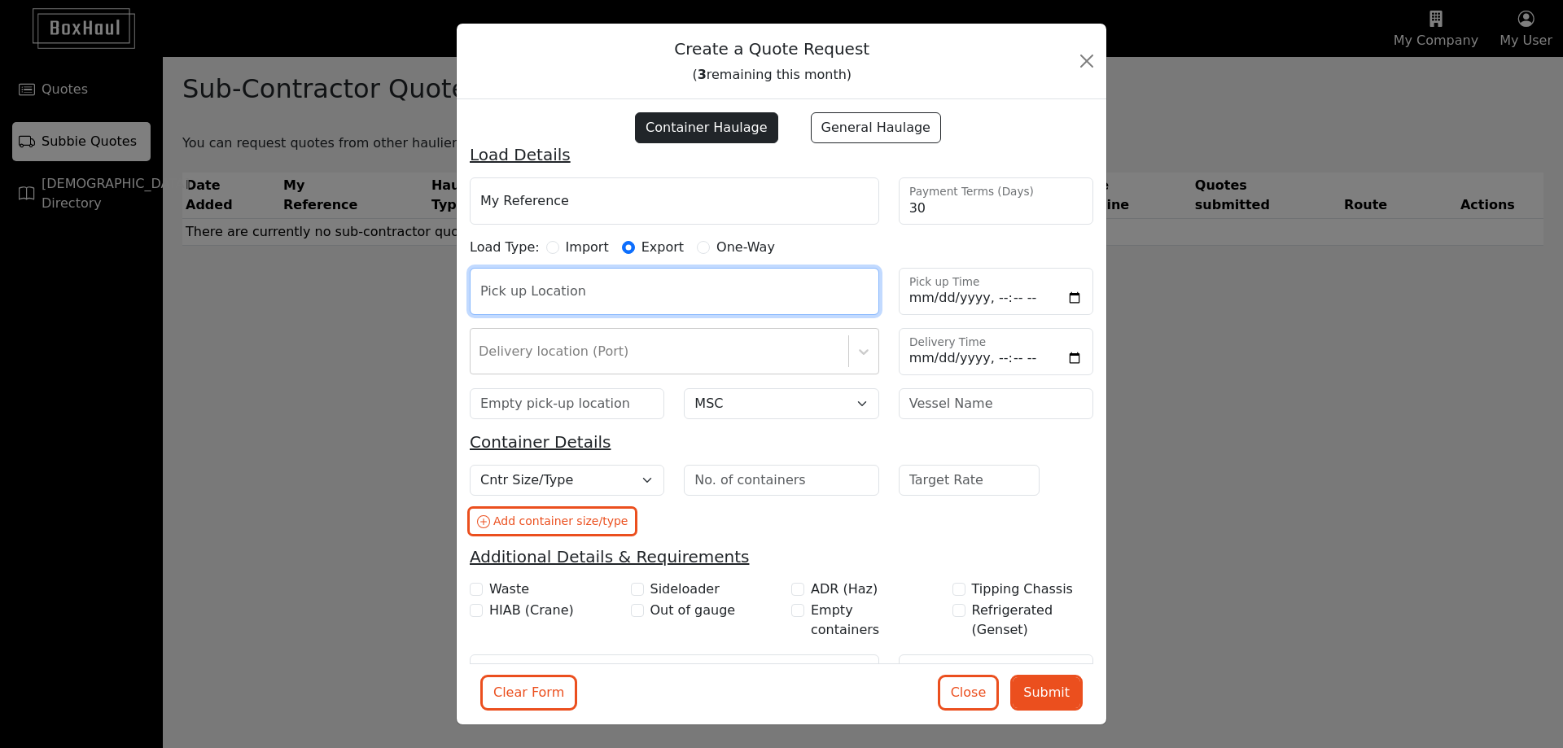
click at [764, 296] on input "text" at bounding box center [674, 291] width 409 height 47
click at [654, 352] on div at bounding box center [659, 351] width 361 height 23
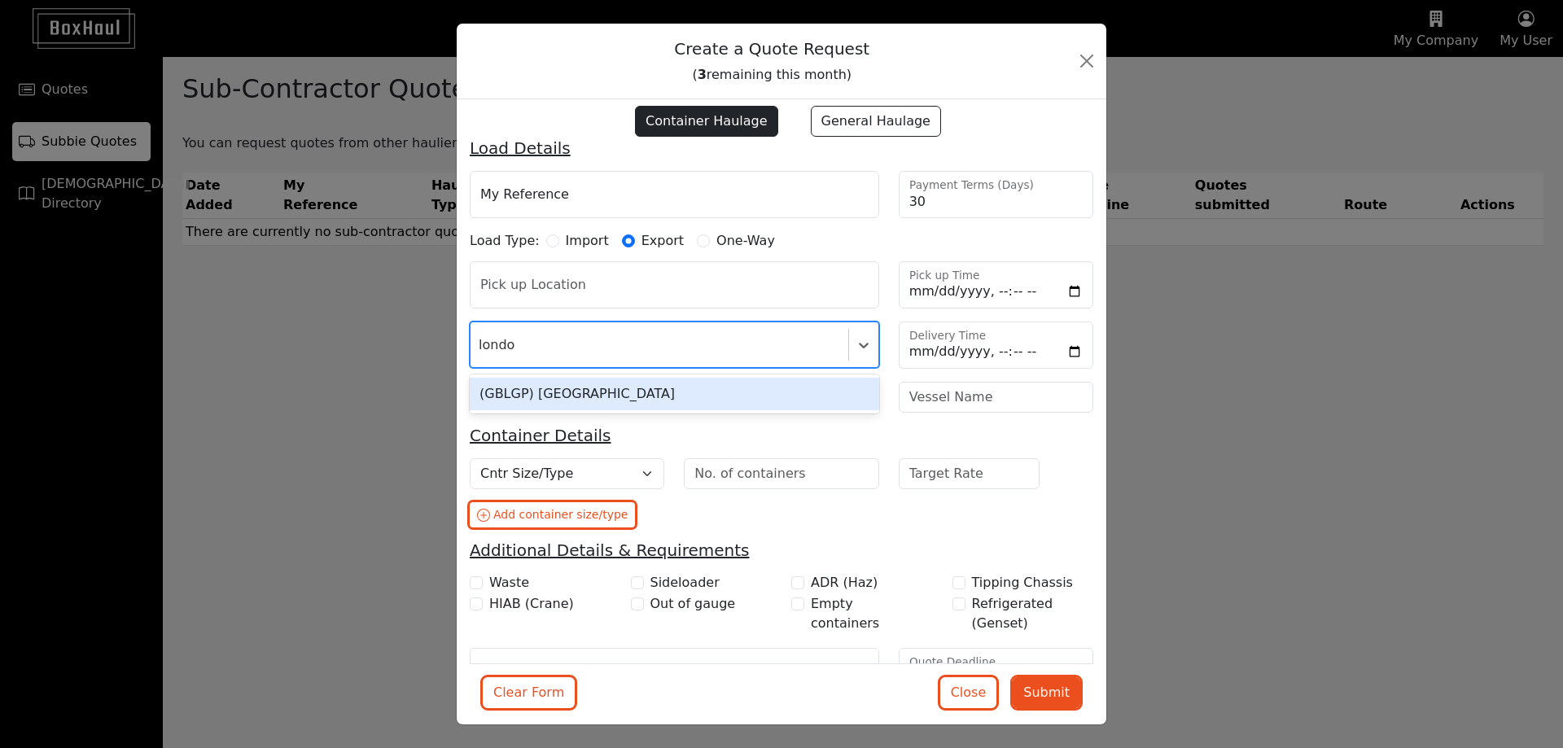
type input "london"
click at [635, 399] on div "(GBLGP) London Gateway Port" at bounding box center [674, 394] width 409 height 33
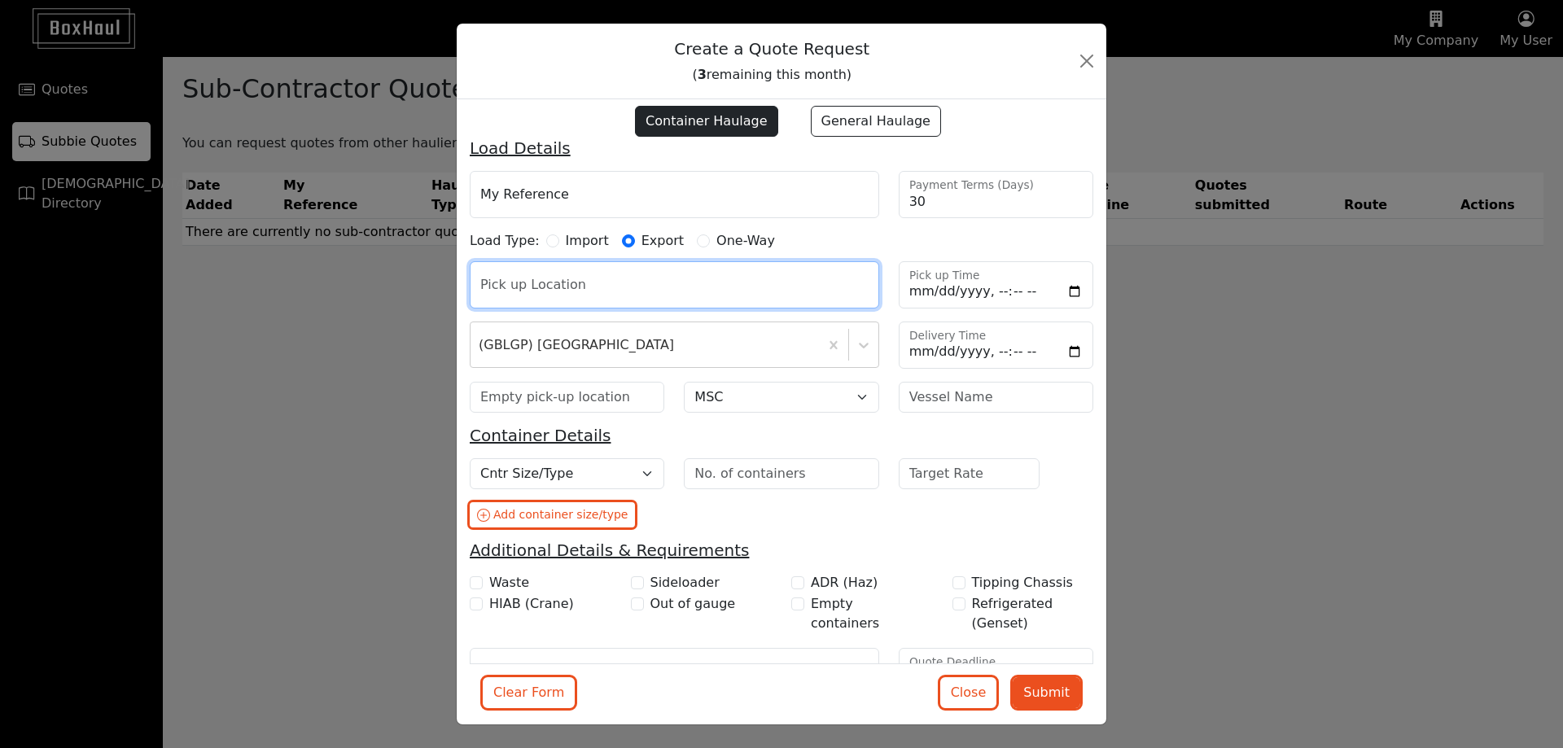
click at [569, 295] on input "text" at bounding box center [674, 284] width 409 height 47
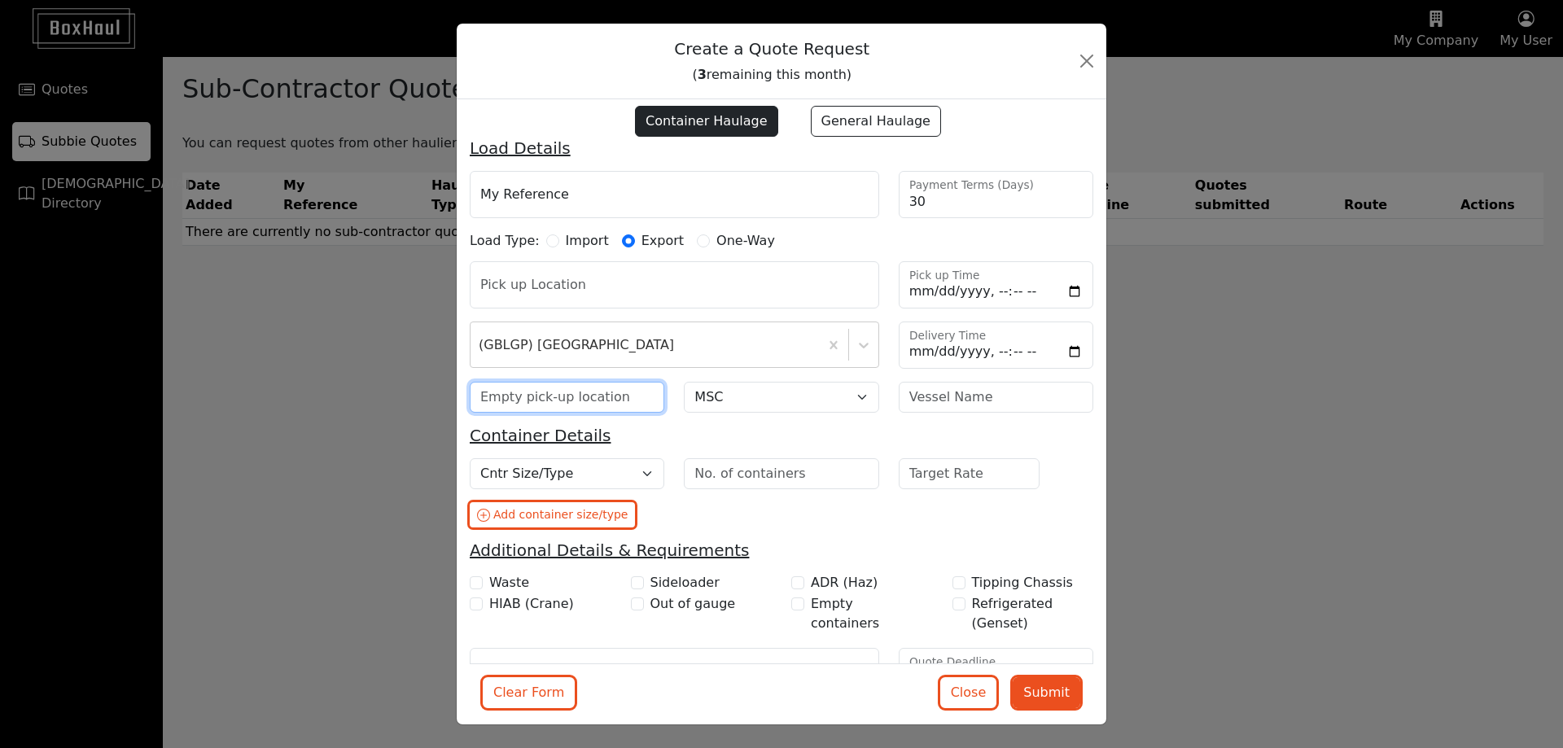
click at [575, 397] on input "text" at bounding box center [567, 397] width 195 height 31
type input "london gateway"
click at [762, 432] on h5 "Container Details" at bounding box center [782, 436] width 624 height 20
click at [590, 481] on select "Cntr Size/Type 20DC 40DC 40HC 45HC 40HCRF (Live) 40HCRF (NOR) 20TK 20OT 40OT 40…" at bounding box center [567, 473] width 195 height 31
select select "40HC"
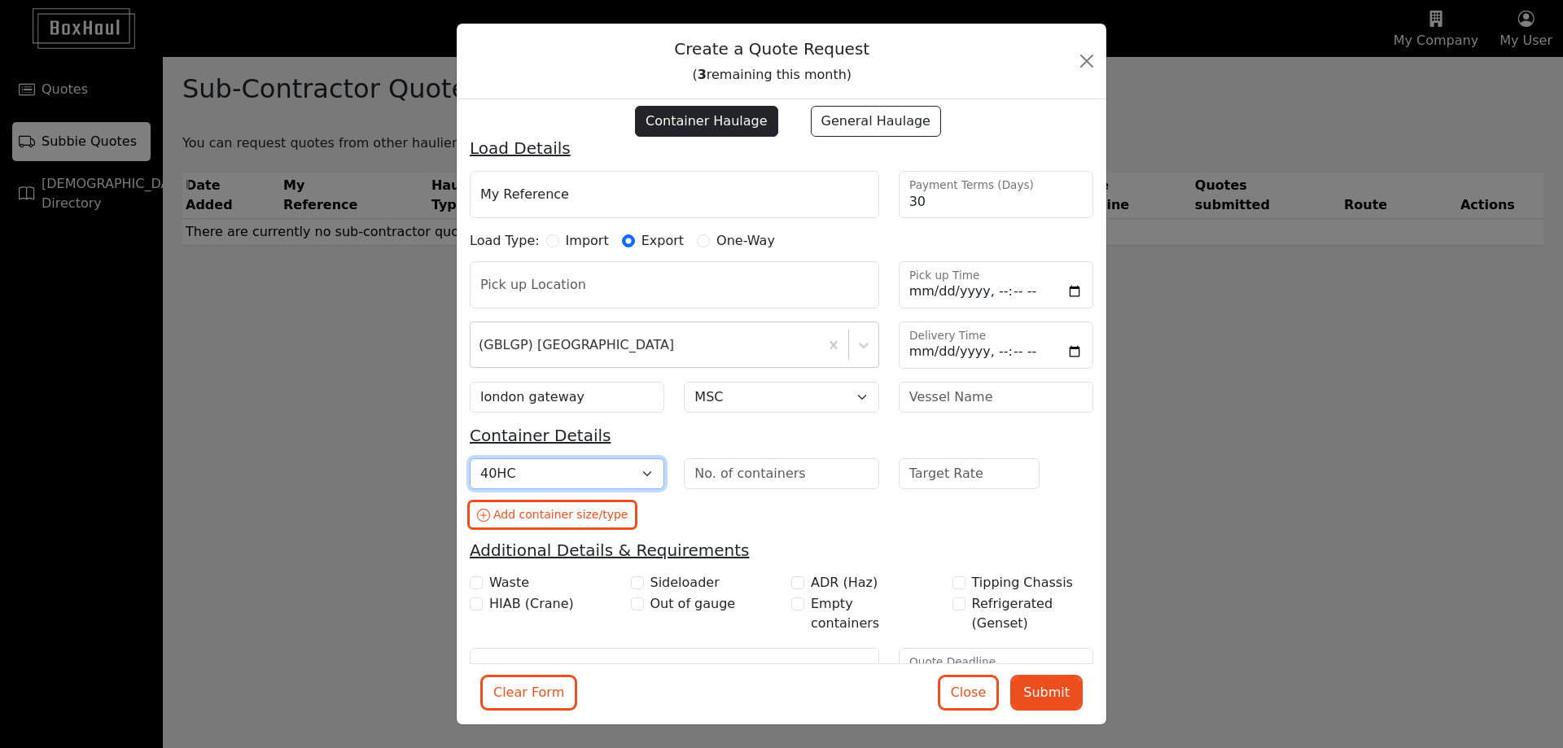
click at [470, 458] on select "Cntr Size/Type 20DC 40DC 40HC 45HC 40HCRF (Live) 40HCRF (NOR) 20TK 20OT 40OT 40…" at bounding box center [567, 473] width 195 height 31
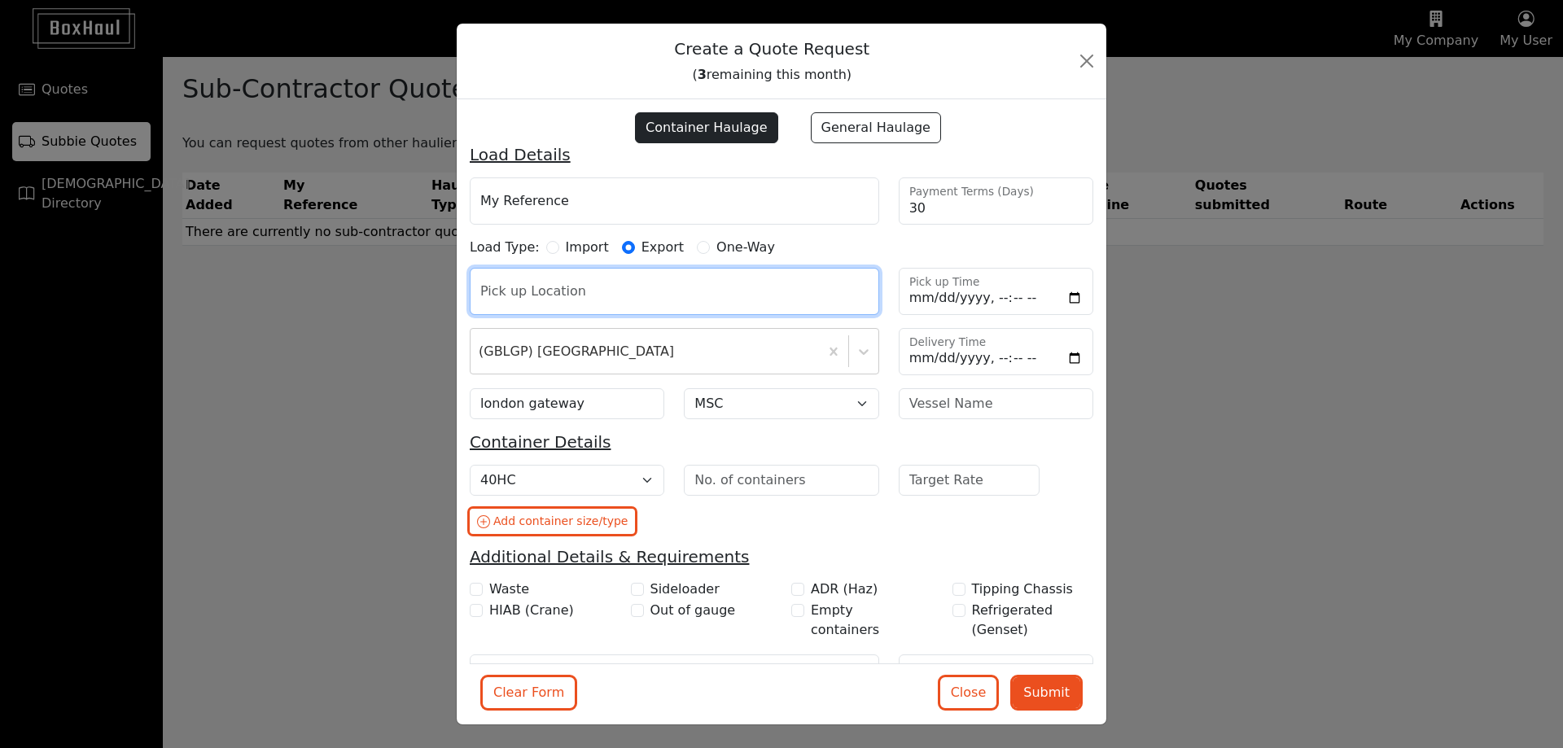
click at [781, 290] on input "text" at bounding box center [674, 291] width 409 height 47
click at [589, 301] on input "RM20" at bounding box center [674, 291] width 409 height 47
type input "RM20 3LH"
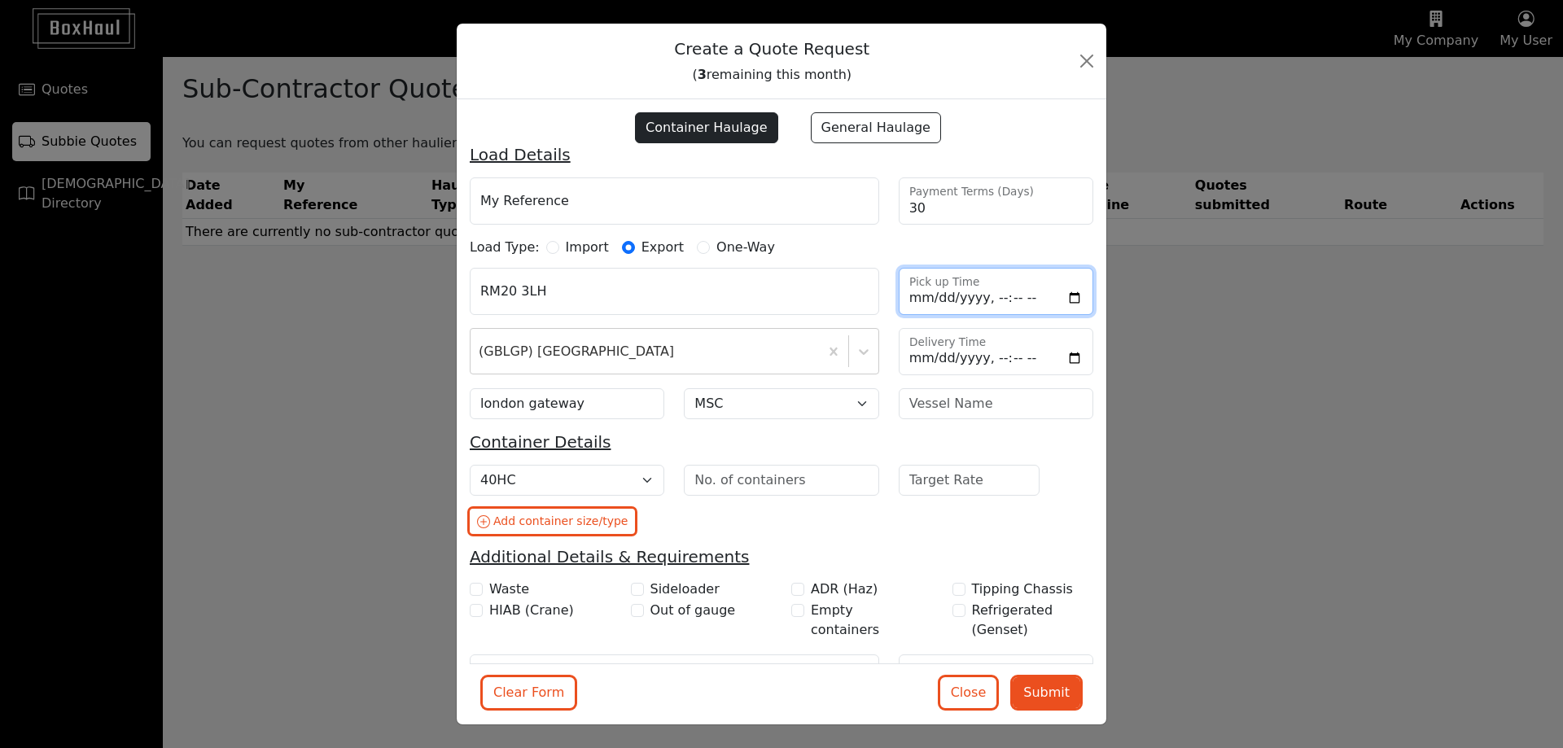
click at [1065, 288] on input "Pick up Time" at bounding box center [996, 291] width 195 height 47
click at [1061, 292] on input "Pick up Time" at bounding box center [996, 291] width 195 height 47
type input "2025-08-29T10:00"
click at [1044, 689] on button "Submit" at bounding box center [1047, 692] width 68 height 31
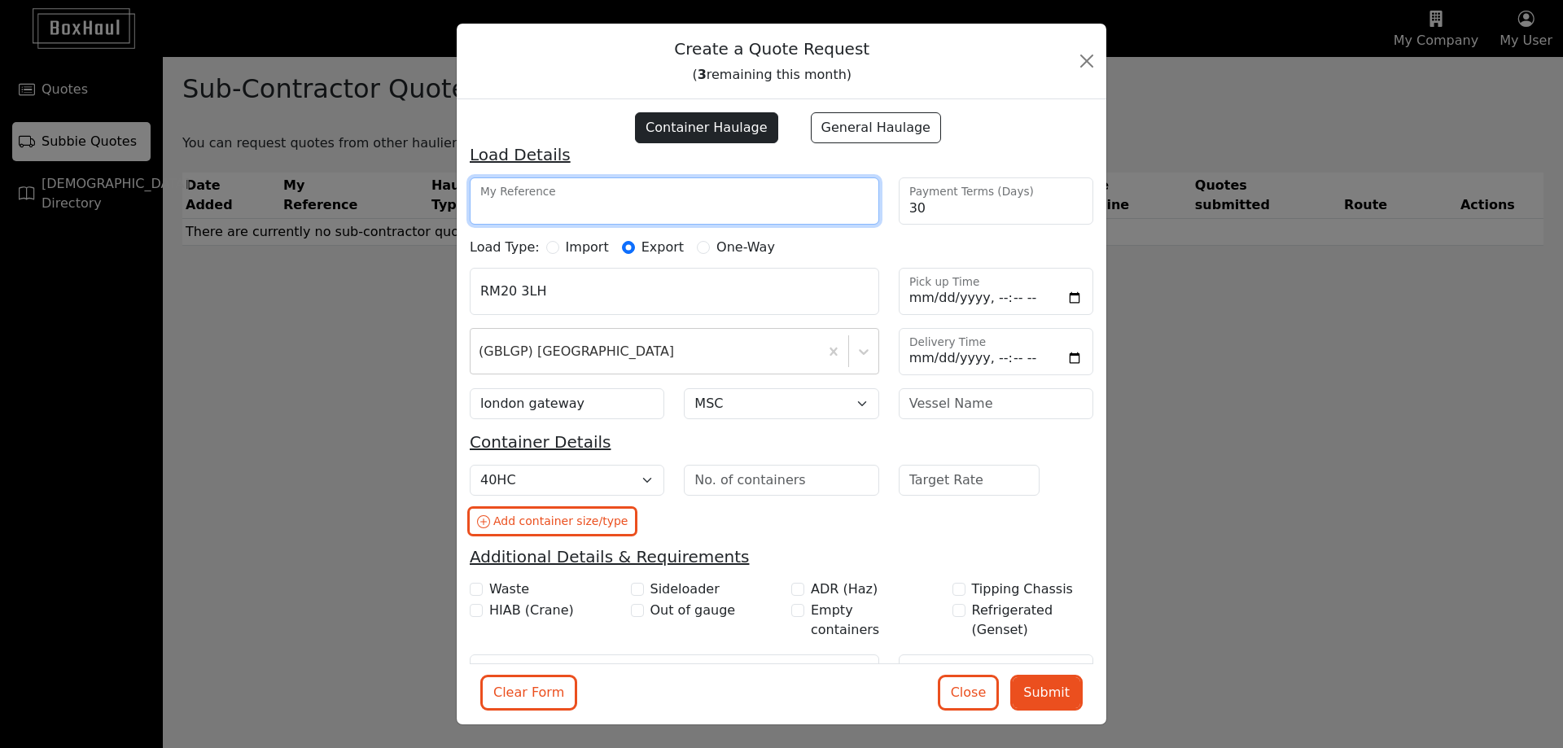
click at [569, 201] on input "My Reference" at bounding box center [674, 200] width 409 height 47
type input "JN3583"
click at [564, 103] on div "Container Haulage General Haulage Load Details JN3583 My Reference 30 Payment T…" at bounding box center [782, 411] width 650 height 625
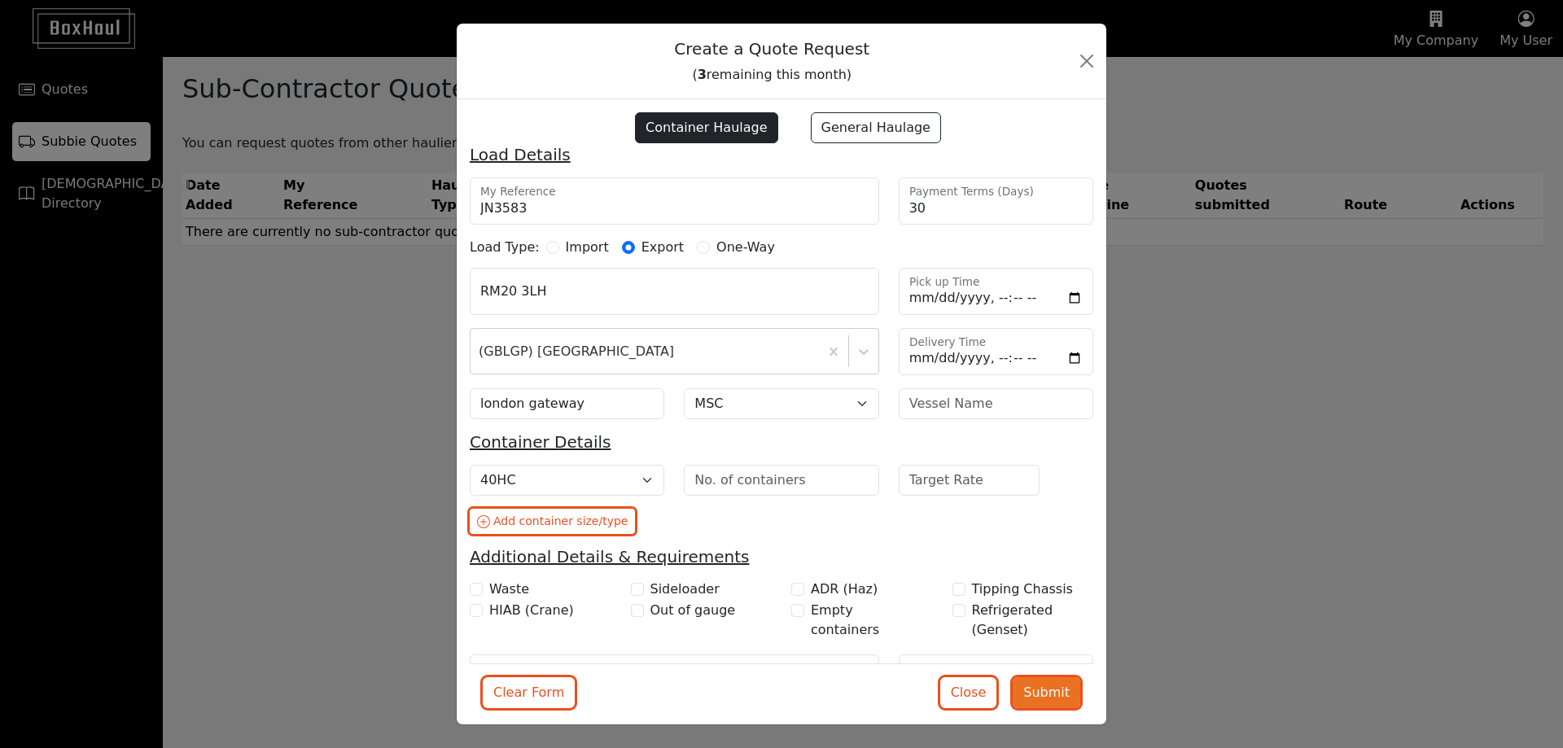
click at [1028, 683] on button "Submit" at bounding box center [1047, 692] width 68 height 31
click at [1056, 354] on input "Delivery Time" at bounding box center [996, 351] width 195 height 47
type input "2025-08-29T10:00"
click at [1056, 693] on button "Submit" at bounding box center [1047, 692] width 68 height 31
click at [829, 478] on input "number" at bounding box center [781, 480] width 195 height 31
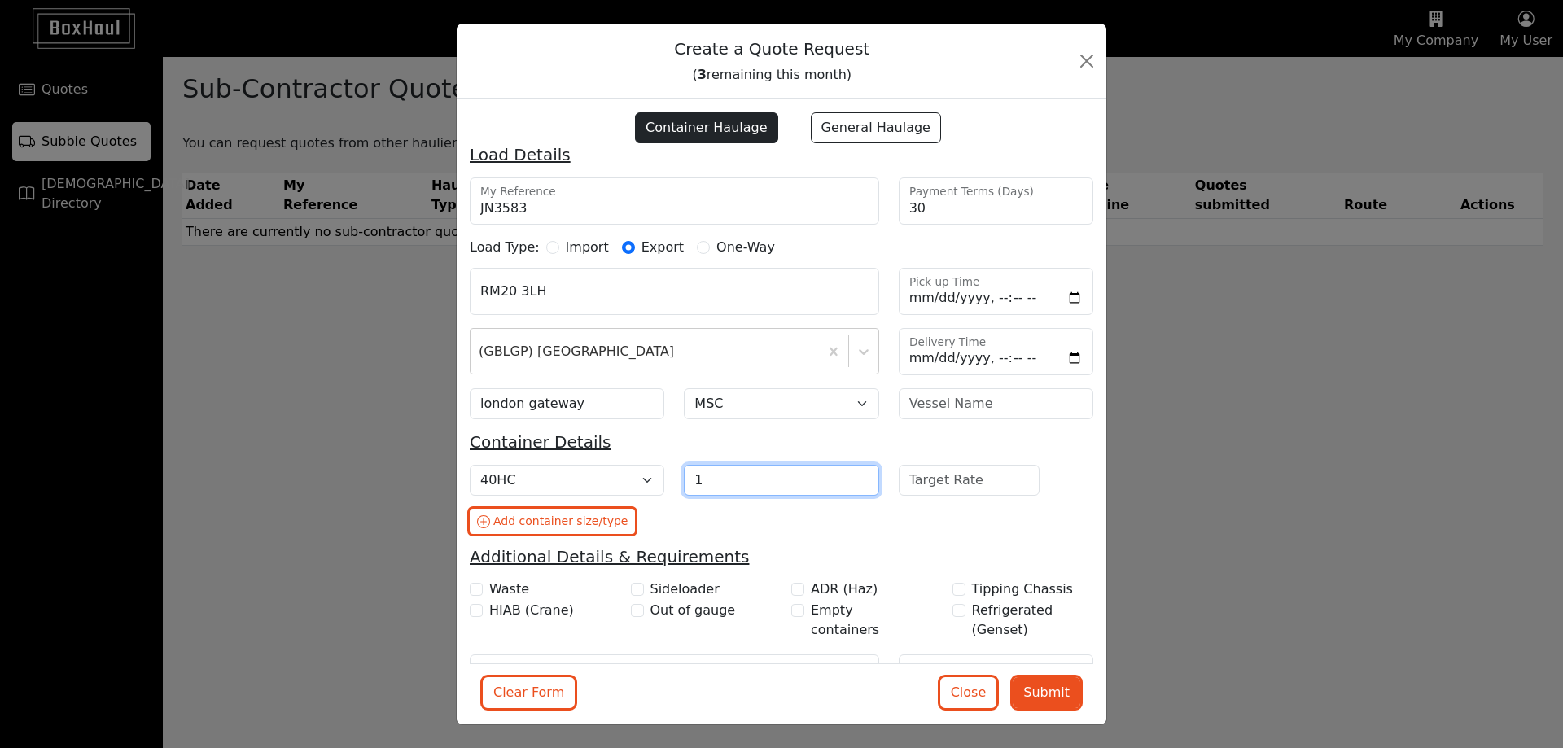
type input "1"
click at [851, 475] on input "1" at bounding box center [781, 480] width 195 height 31
click at [1035, 682] on button "Submit" at bounding box center [1047, 692] width 68 height 31
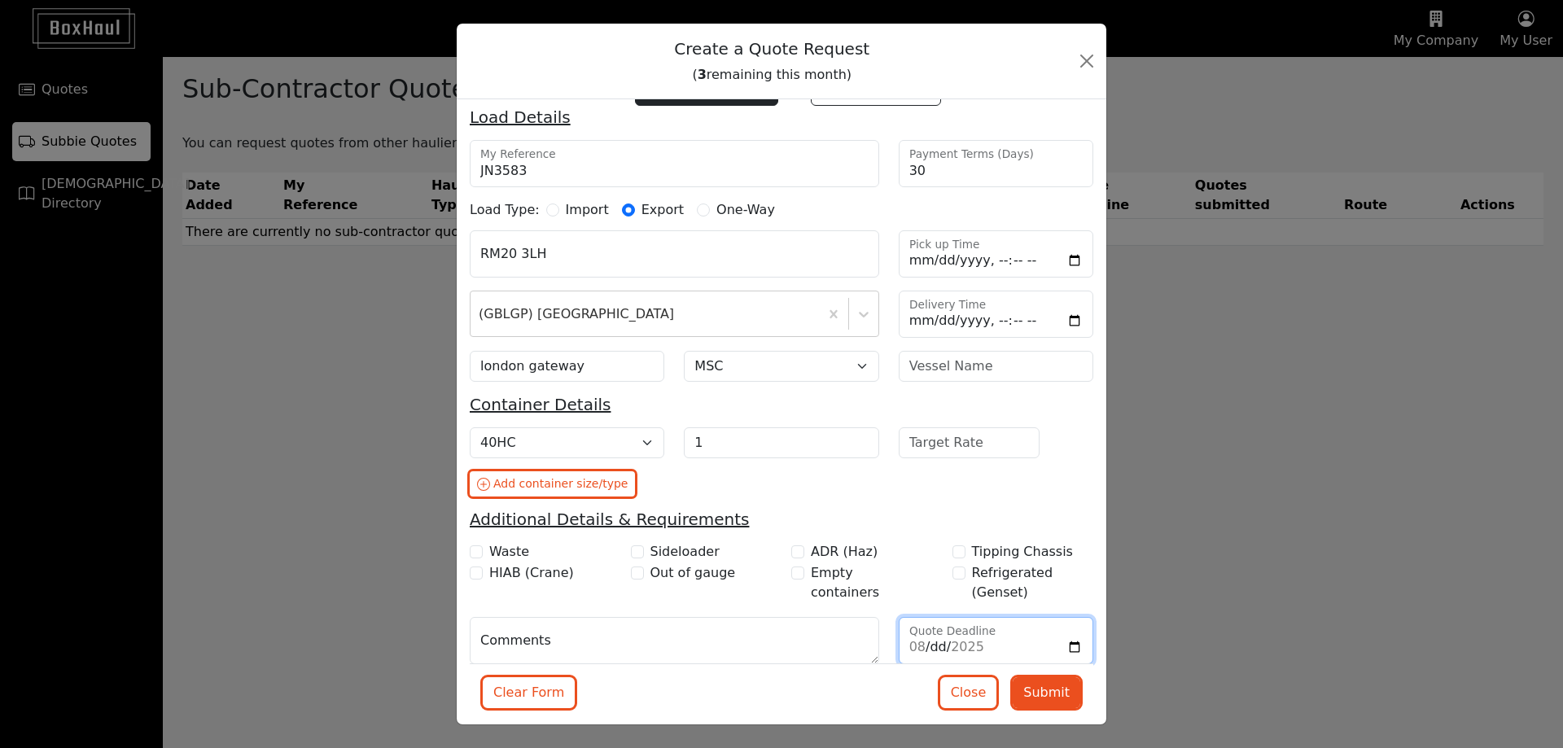
scroll to position [58, 0]
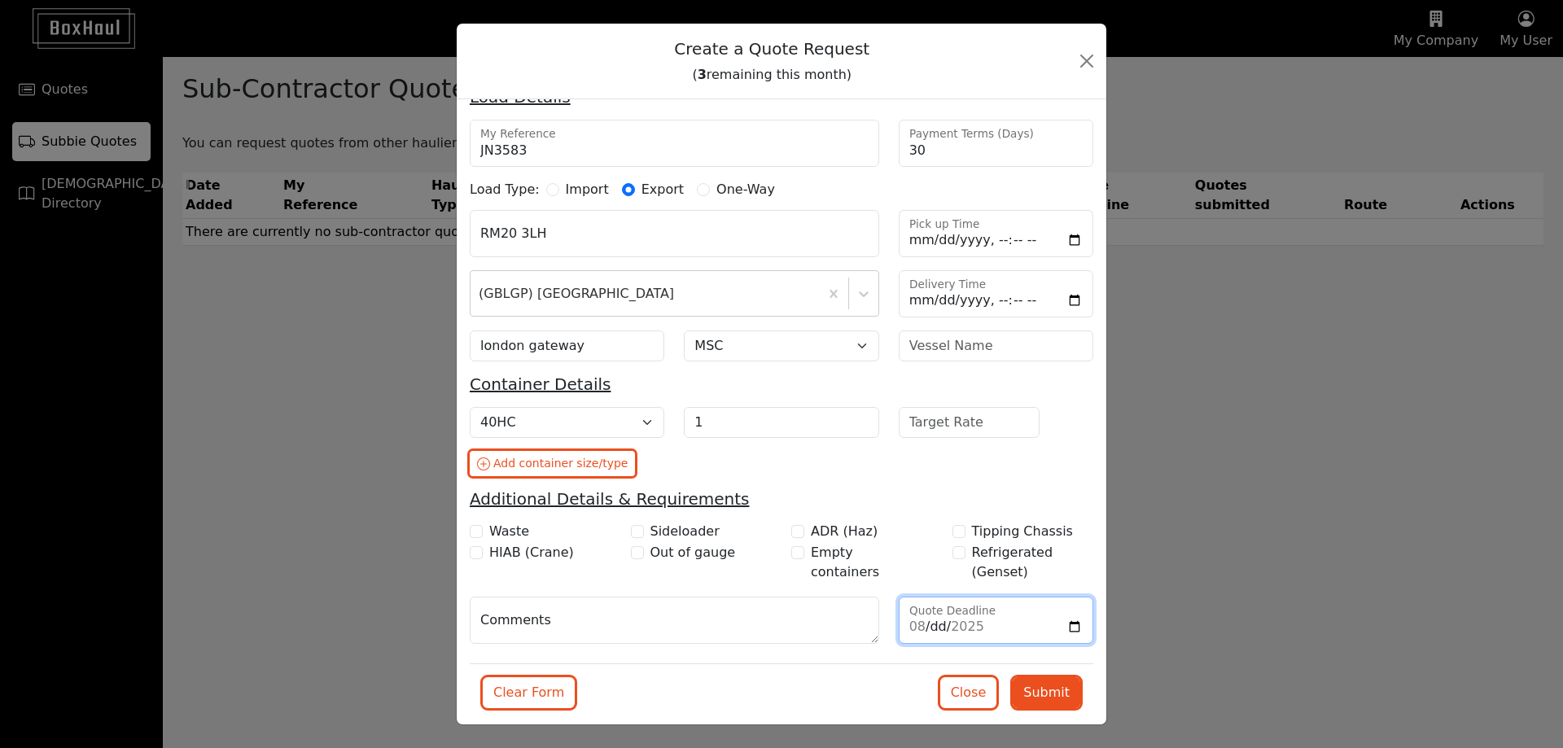
click at [1060, 623] on input "Quote Deadline" at bounding box center [996, 620] width 195 height 47
type input "2025-08-28"
click at [1047, 685] on button "Submit" at bounding box center [1047, 692] width 68 height 31
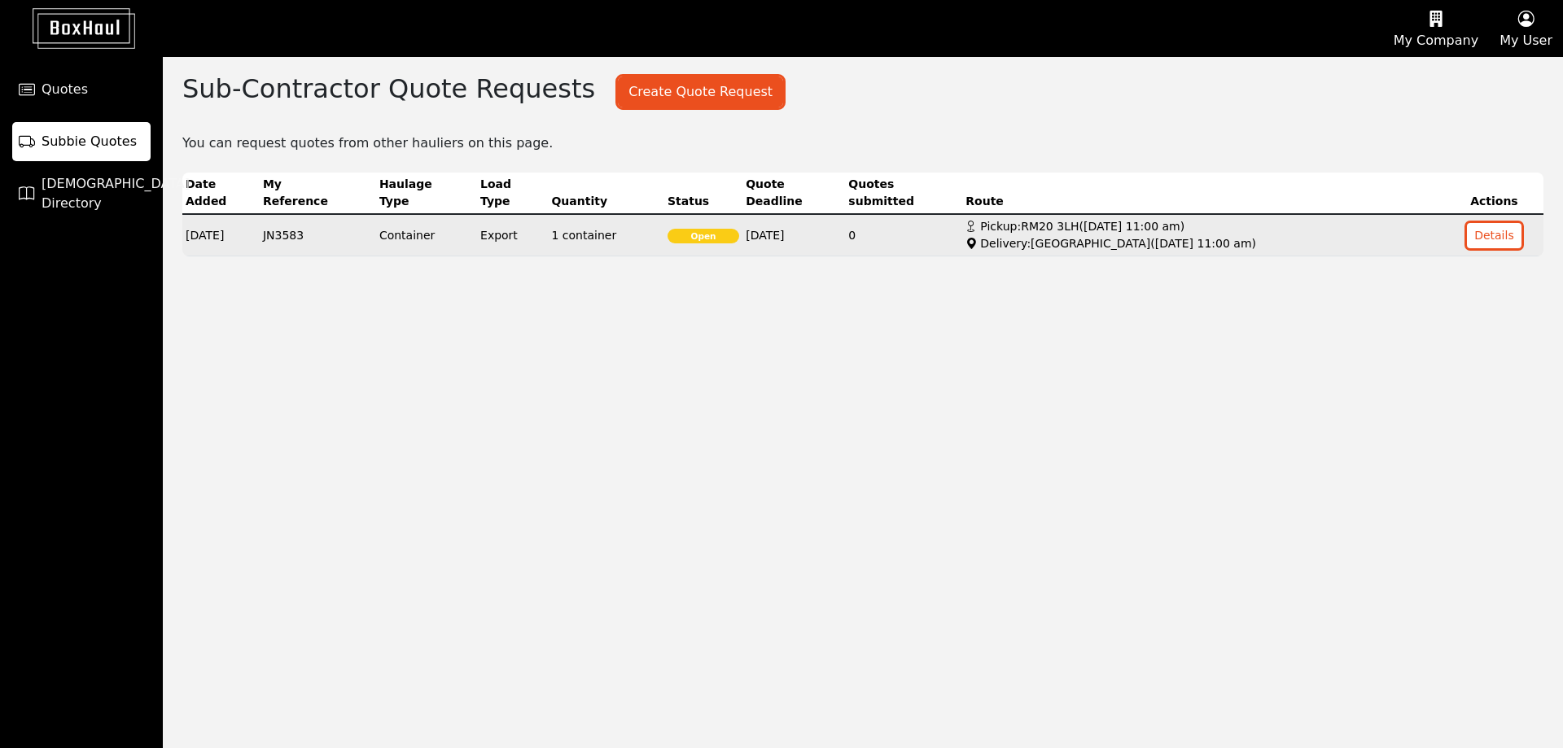
click at [1000, 243] on div "Delivery: London Gateway Port ( 29/08/2025, 11:00 am )" at bounding box center [1203, 243] width 476 height 17
click at [1494, 238] on button "Details" at bounding box center [1494, 235] width 55 height 25
